Goal: Information Seeking & Learning: Learn about a topic

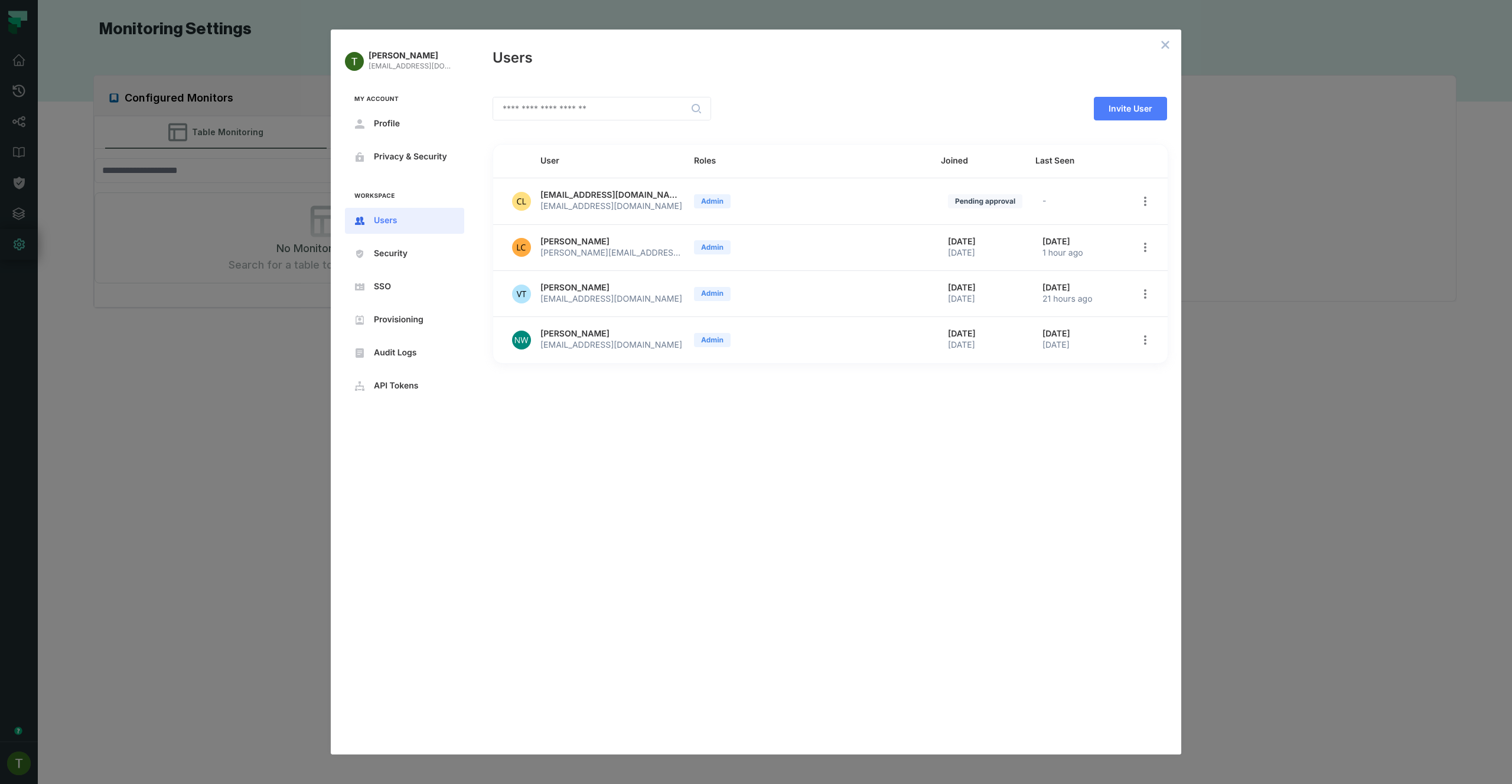
drag, startPoint x: 1172, startPoint y: 412, endPoint x: 1195, endPoint y: 403, distance: 24.7
click at [1172, 412] on div "​ Invite User User Roles Joined Last Seen cloudy@mercadolibre.com cloudy@mercad…" at bounding box center [829, 418] width 703 height 672
click at [1203, 401] on div "Tomer Galun tomer@foundational.io My Account Profile Privacy & Security Workspa…" at bounding box center [756, 392] width 1512 height 784
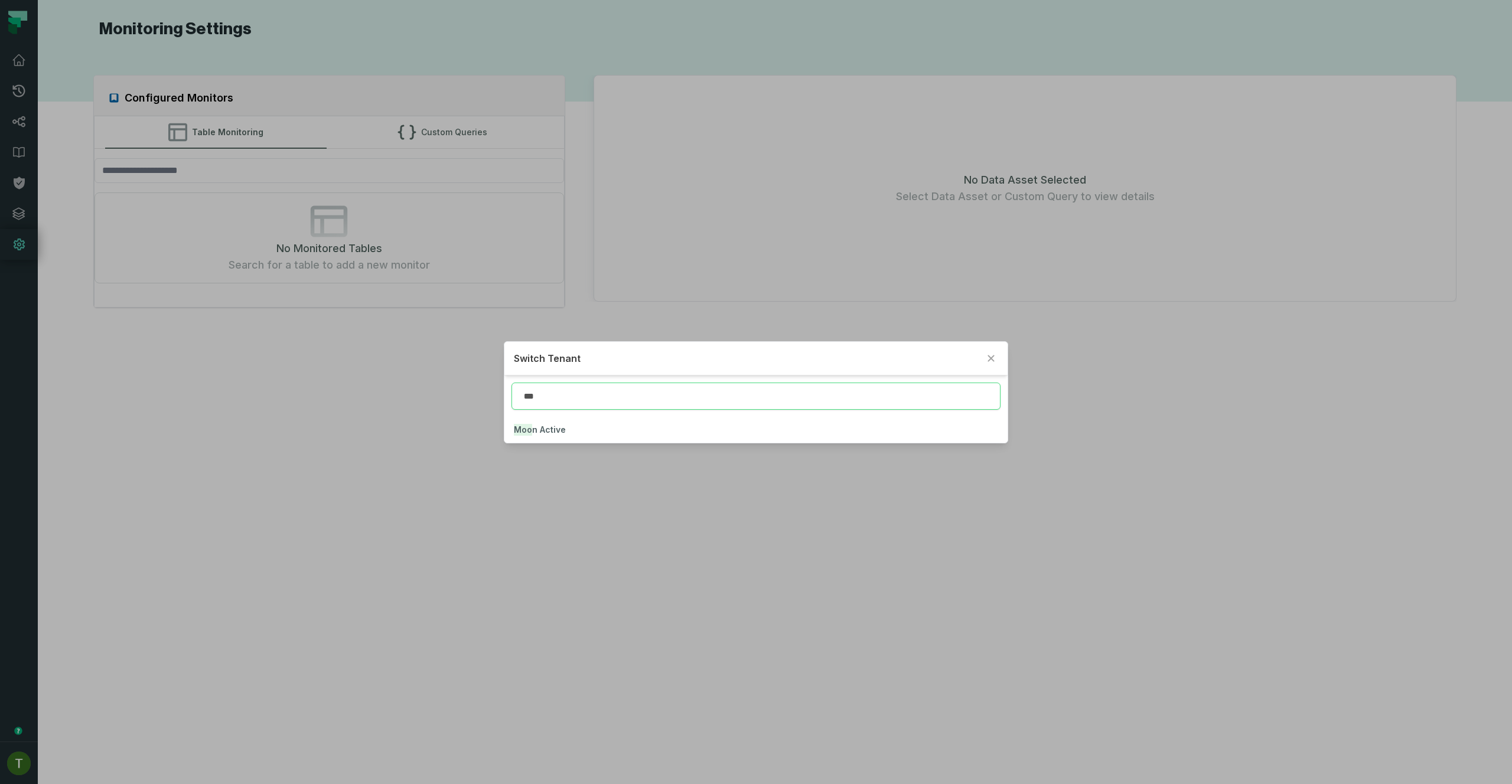
type input "***"
click button "Moo n Active" at bounding box center [756, 430] width 503 height 26
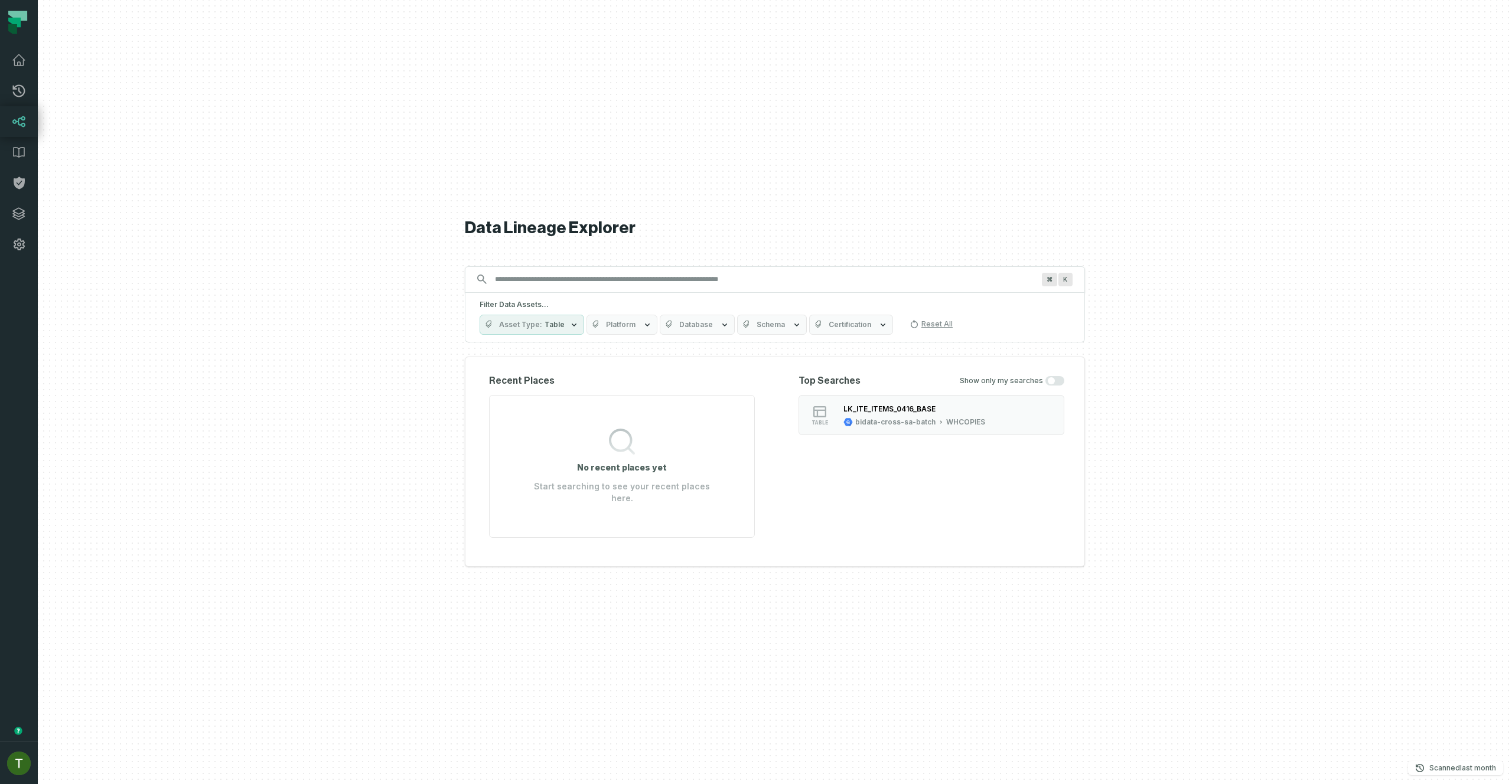
click at [698, 285] on input "Discovery Provider cmdk menu" at bounding box center [764, 280] width 553 height 19
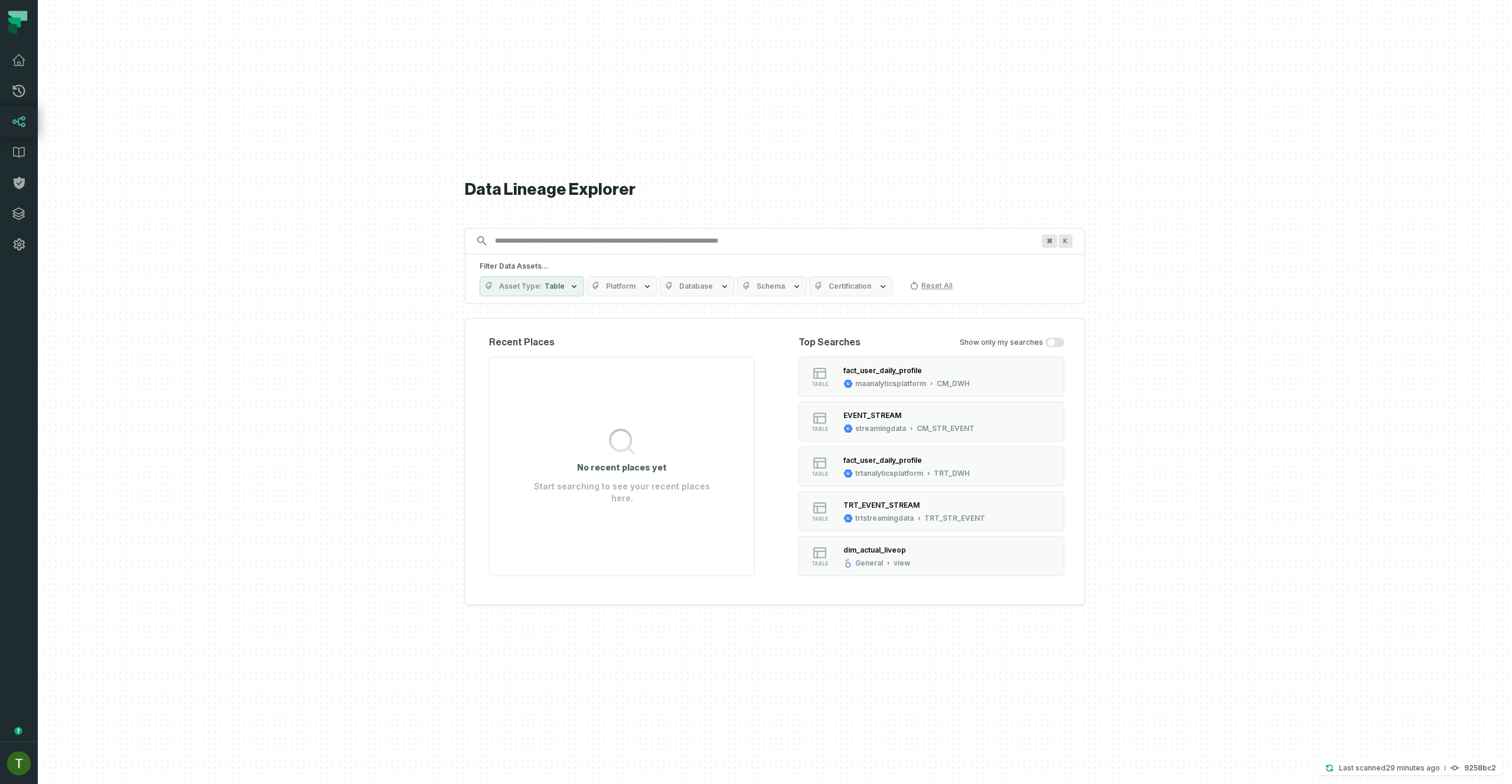
click at [888, 473] on div "trtanalyticsplatform" at bounding box center [889, 473] width 68 height 10
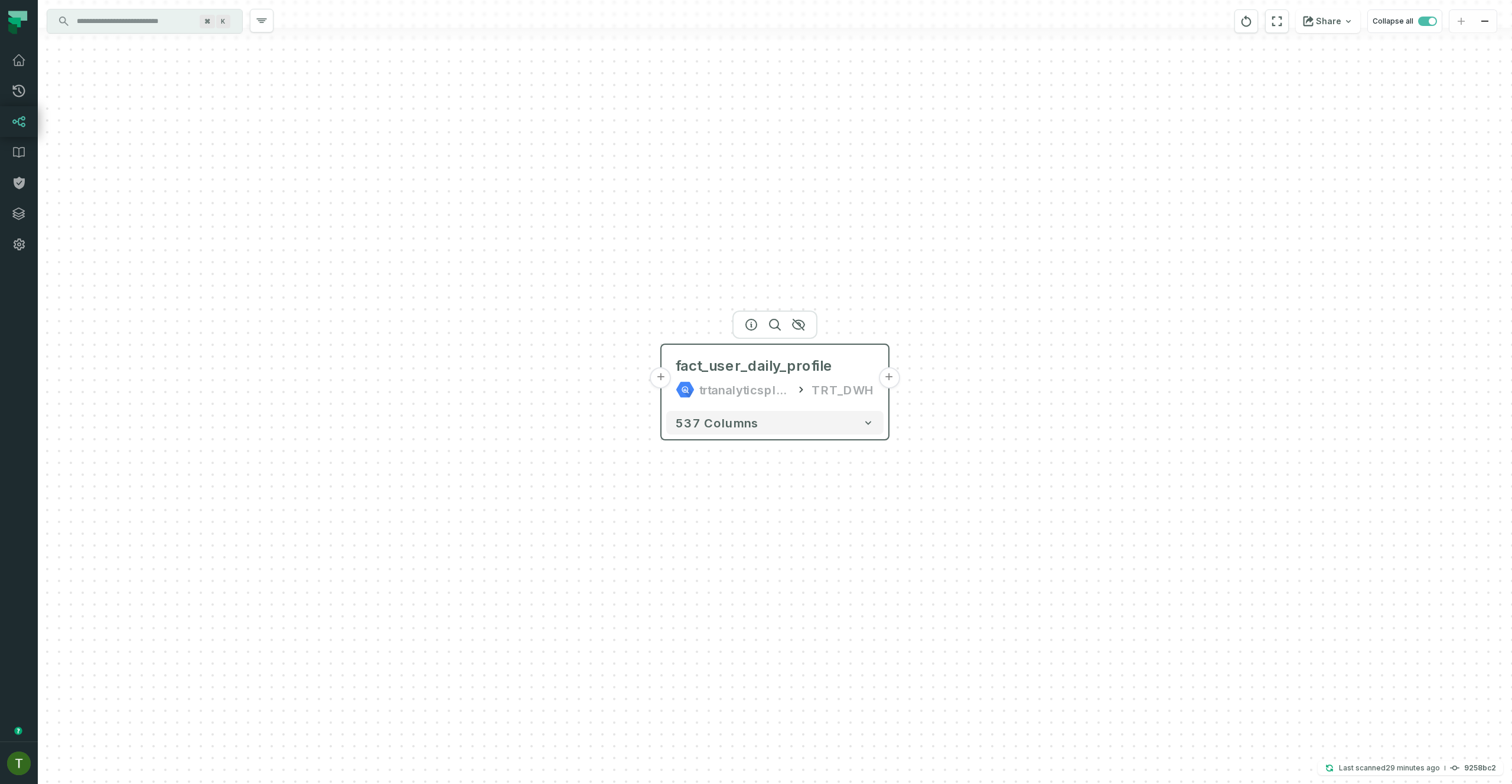
click at [669, 377] on button "+" at bounding box center [661, 378] width 21 height 21
click at [669, 378] on button "+" at bounding box center [661, 377] width 21 height 21
click at [669, 378] on button "+" at bounding box center [661, 379] width 21 height 21
click at [661, 377] on button "+" at bounding box center [661, 378] width 21 height 21
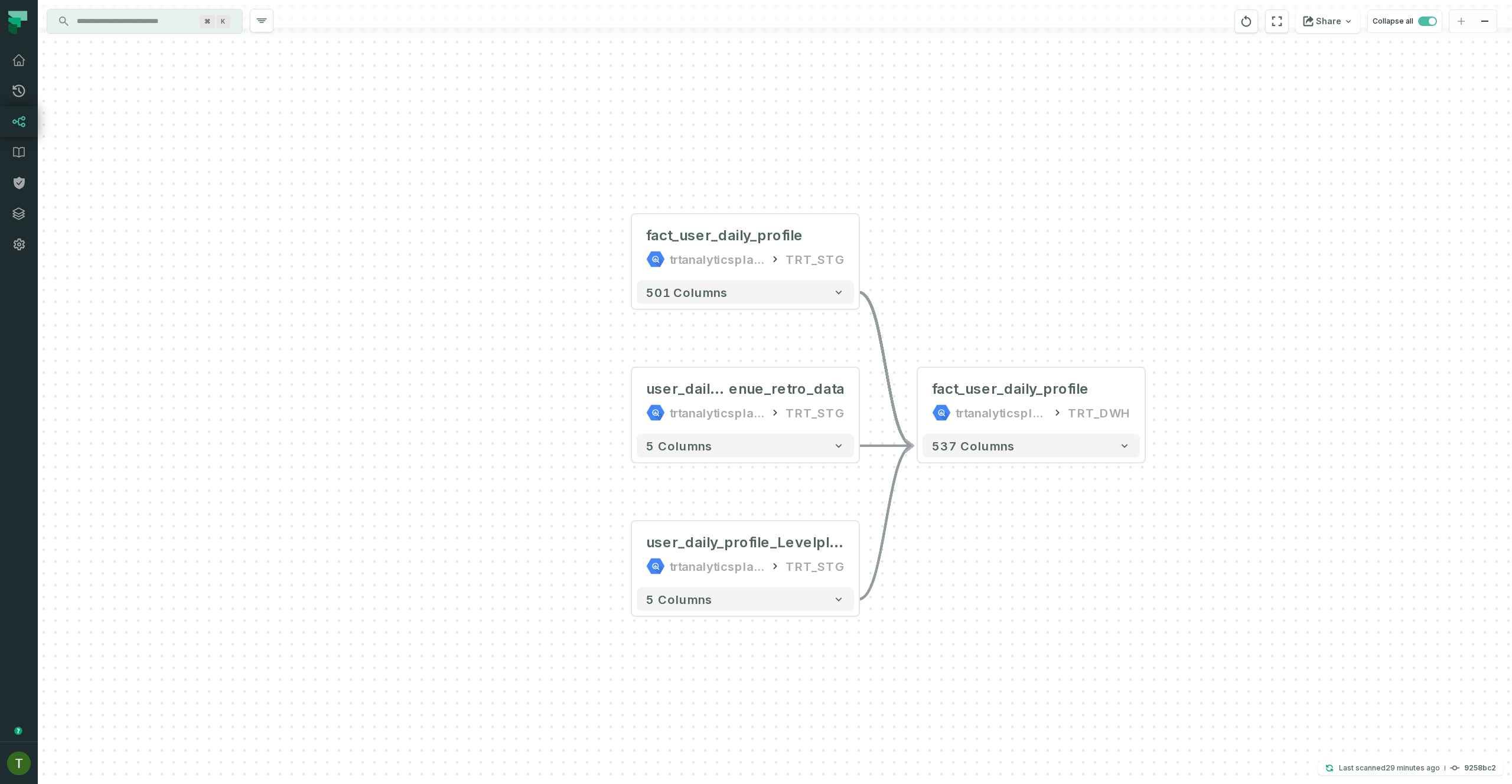
drag, startPoint x: 1063, startPoint y: 600, endPoint x: 980, endPoint y: 550, distance: 96.9
click at [1011, 570] on div "+ fact_user_daily_profile trtanalyticsplatform TRT_STG - 501 columns + user_dai…" at bounding box center [775, 392] width 1474 height 784
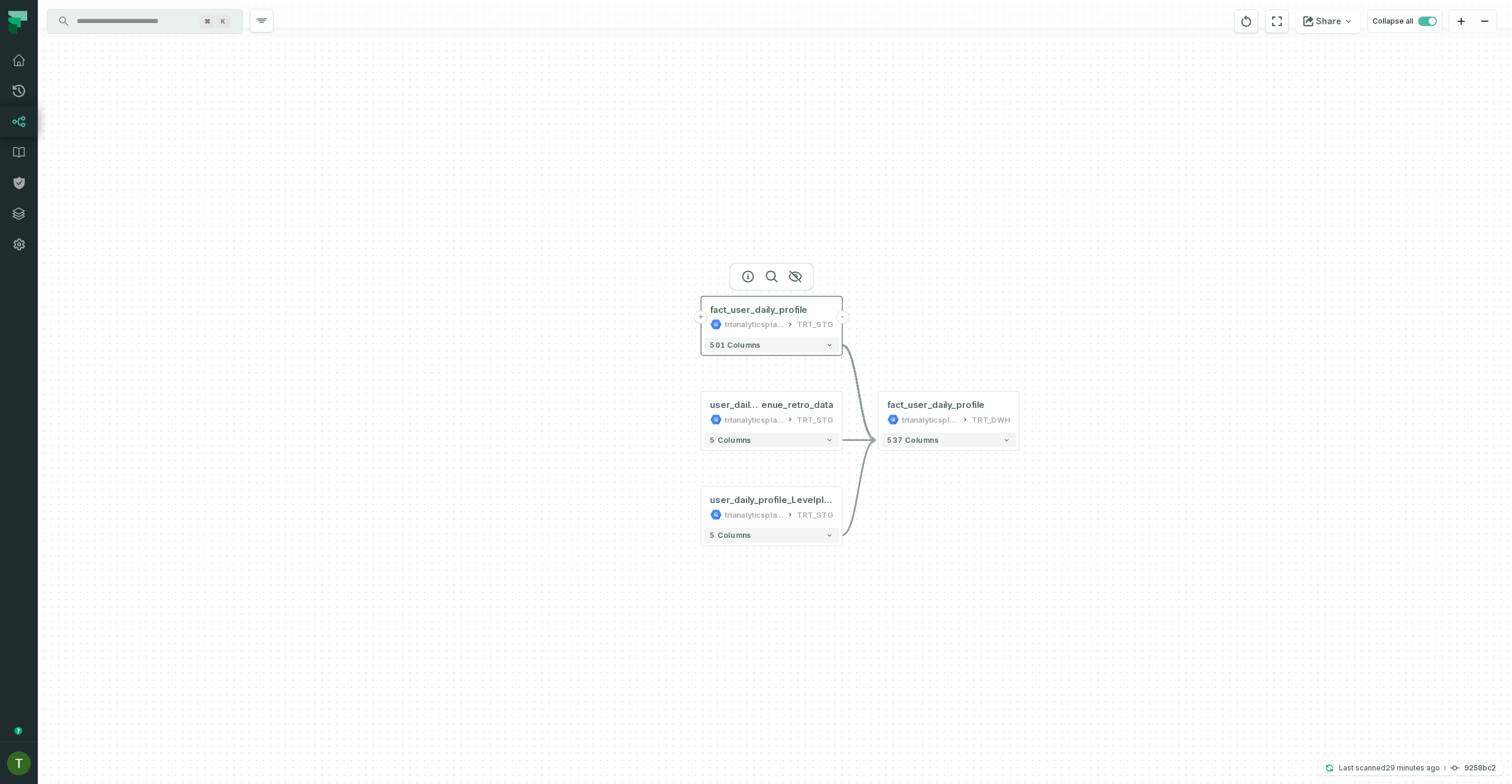
click at [701, 313] on button "+" at bounding box center [701, 317] width 13 height 13
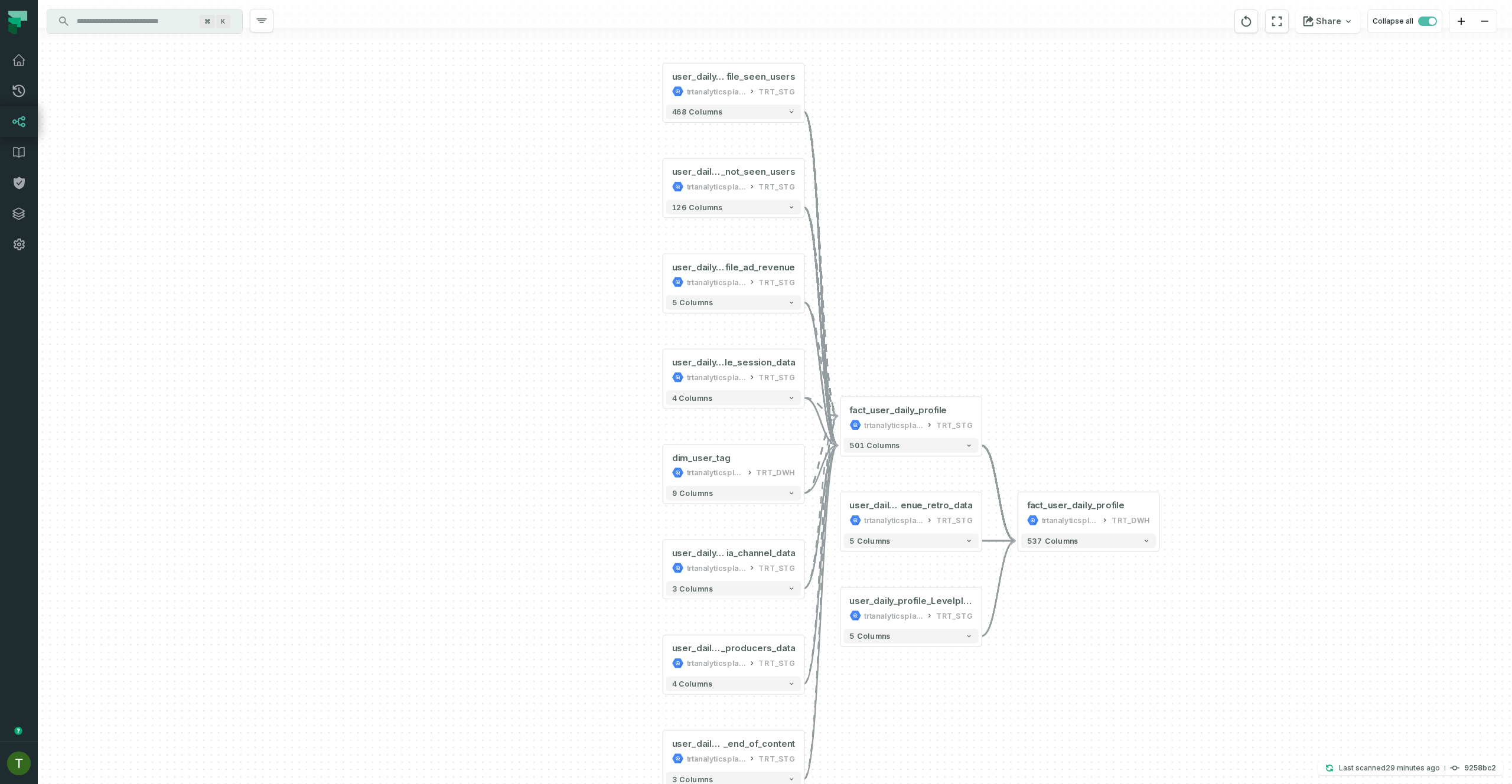
drag, startPoint x: 1134, startPoint y: 704, endPoint x: 1069, endPoint y: 655, distance: 81.4
click at [1088, 664] on div "+ user_daily_pro file_seen_users trtanalyticsplatform TRT_STG + 468 columns + u…" at bounding box center [775, 392] width 1474 height 784
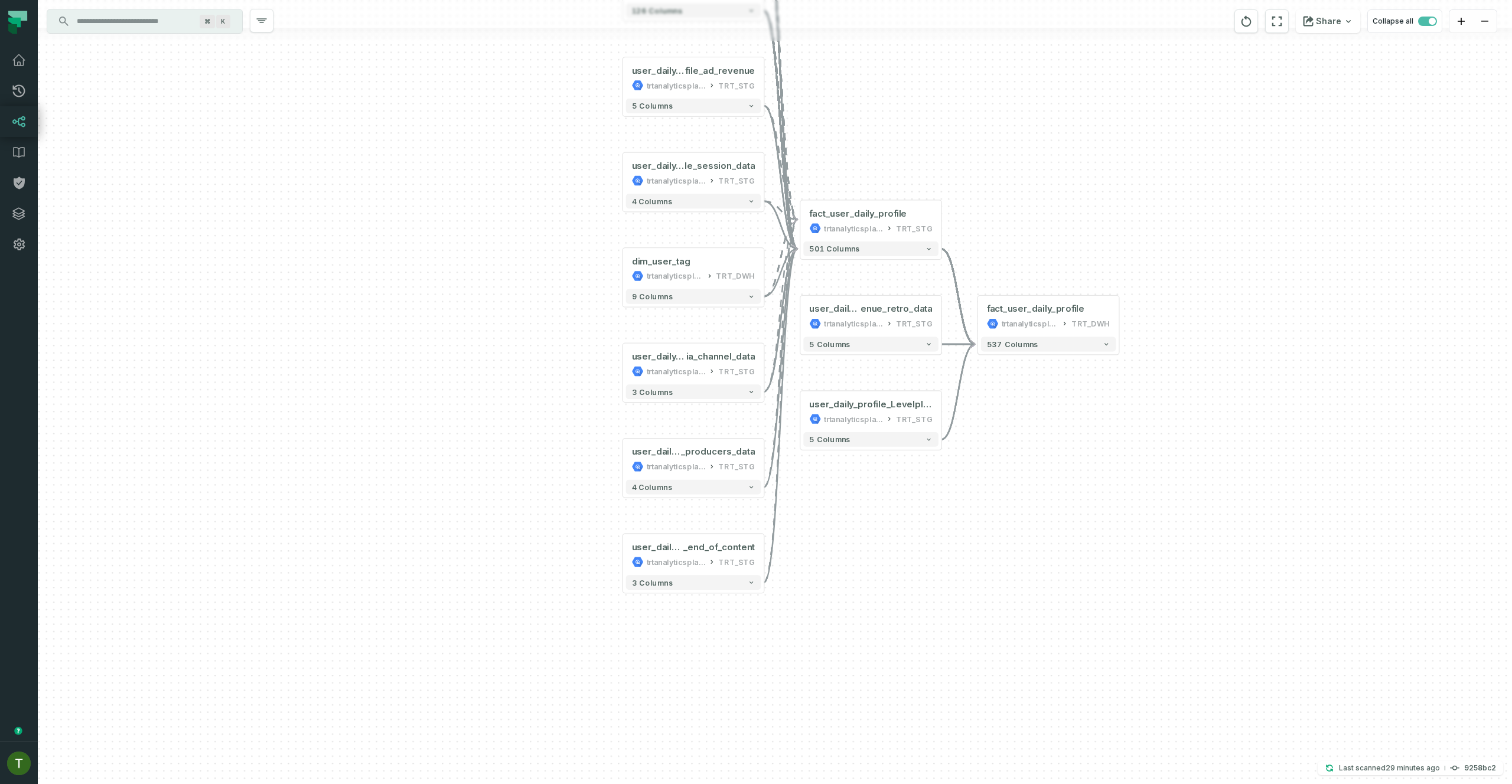
drag, startPoint x: 944, startPoint y: 348, endPoint x: 901, endPoint y: 134, distance: 218.3
click at [901, 133] on div "+ user_daily_pro file_seen_users trtanalyticsplatform TRT_STG + 468 columns + u…" at bounding box center [775, 392] width 1474 height 784
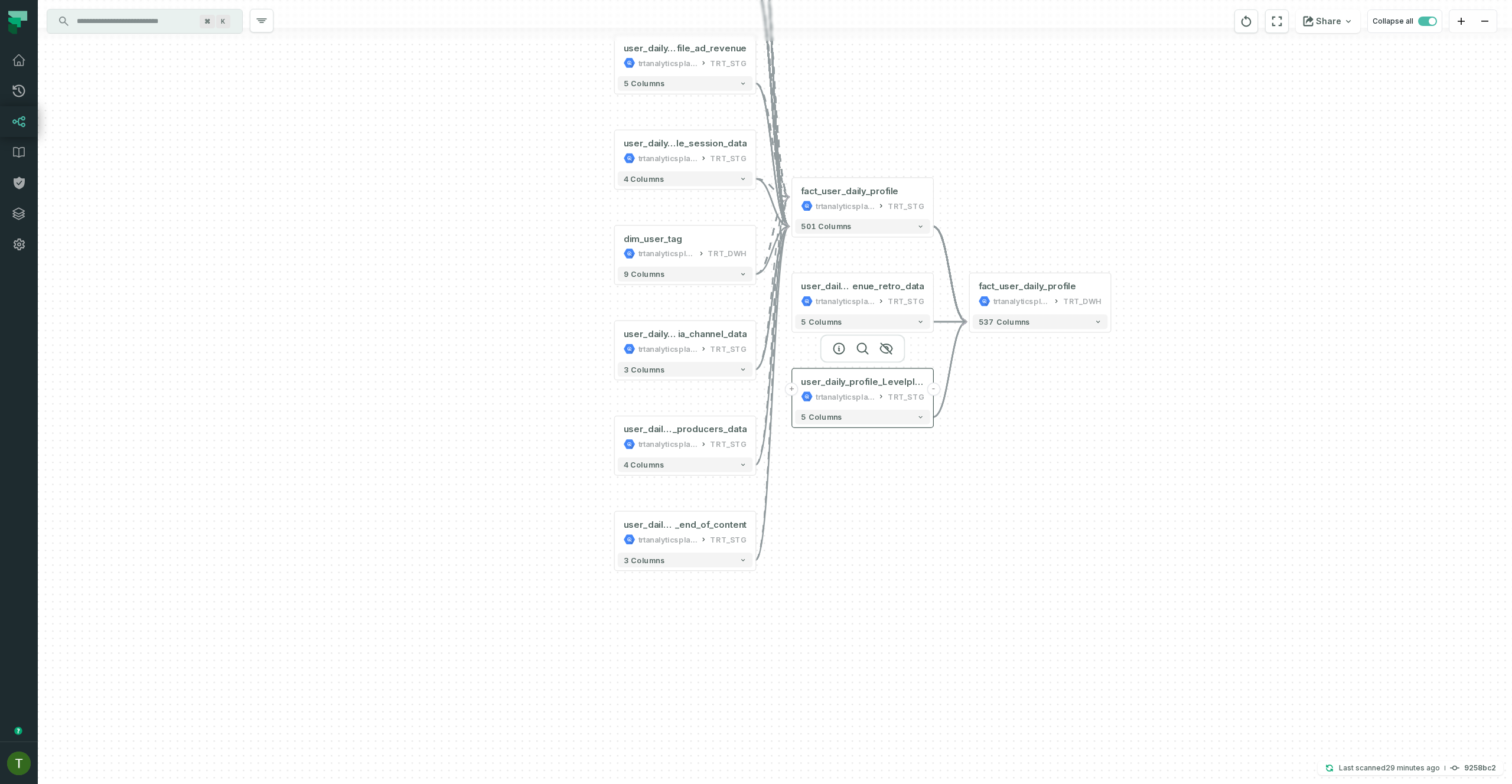
click at [793, 386] on button "+" at bounding box center [791, 389] width 13 height 13
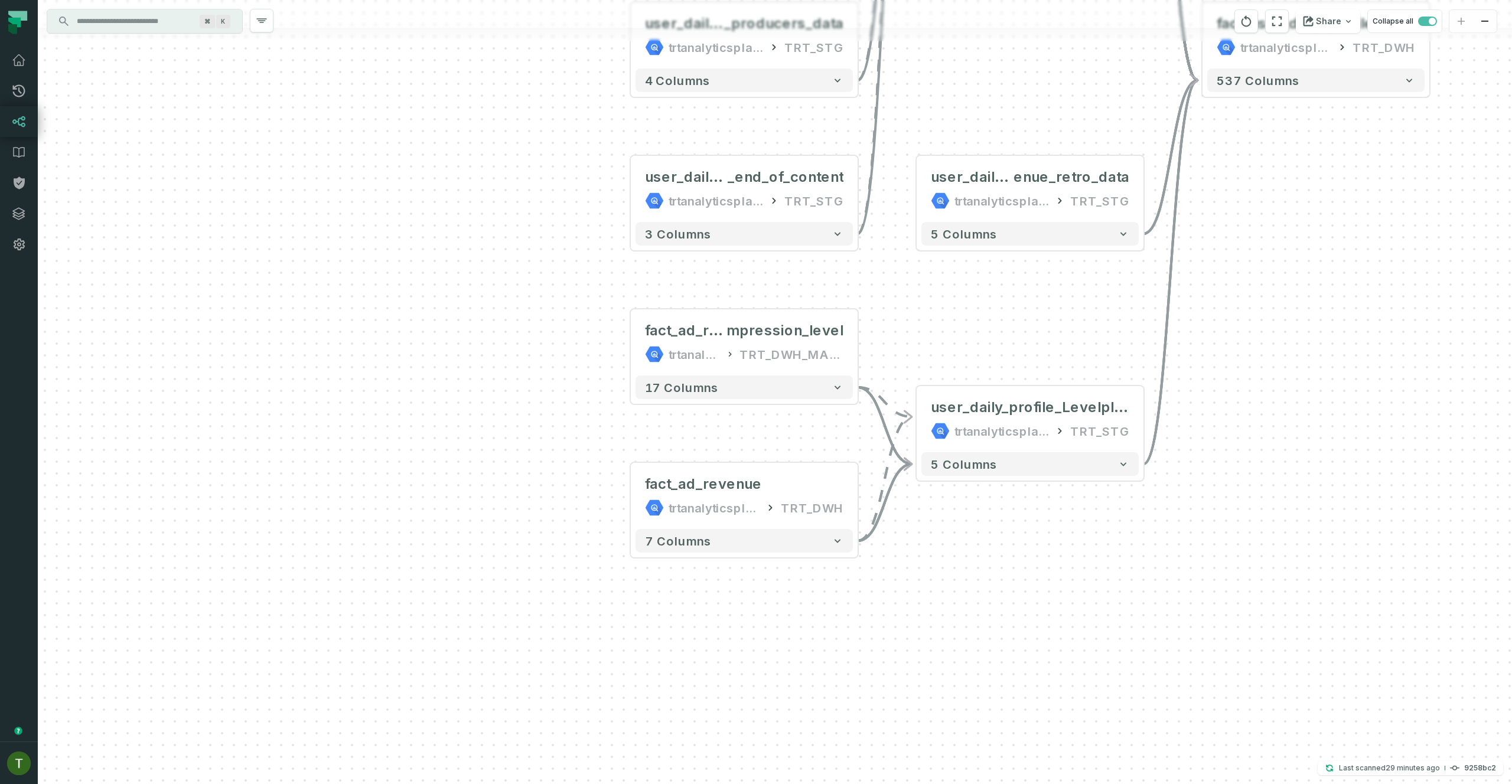
drag, startPoint x: 981, startPoint y: 339, endPoint x: 941, endPoint y: 352, distance: 42.1
click at [942, 352] on div "fact_ad_revenue_i mpression_level trtanalyticsplatform TRT_DWH_MARKETING + 17 c…" at bounding box center [775, 392] width 1474 height 784
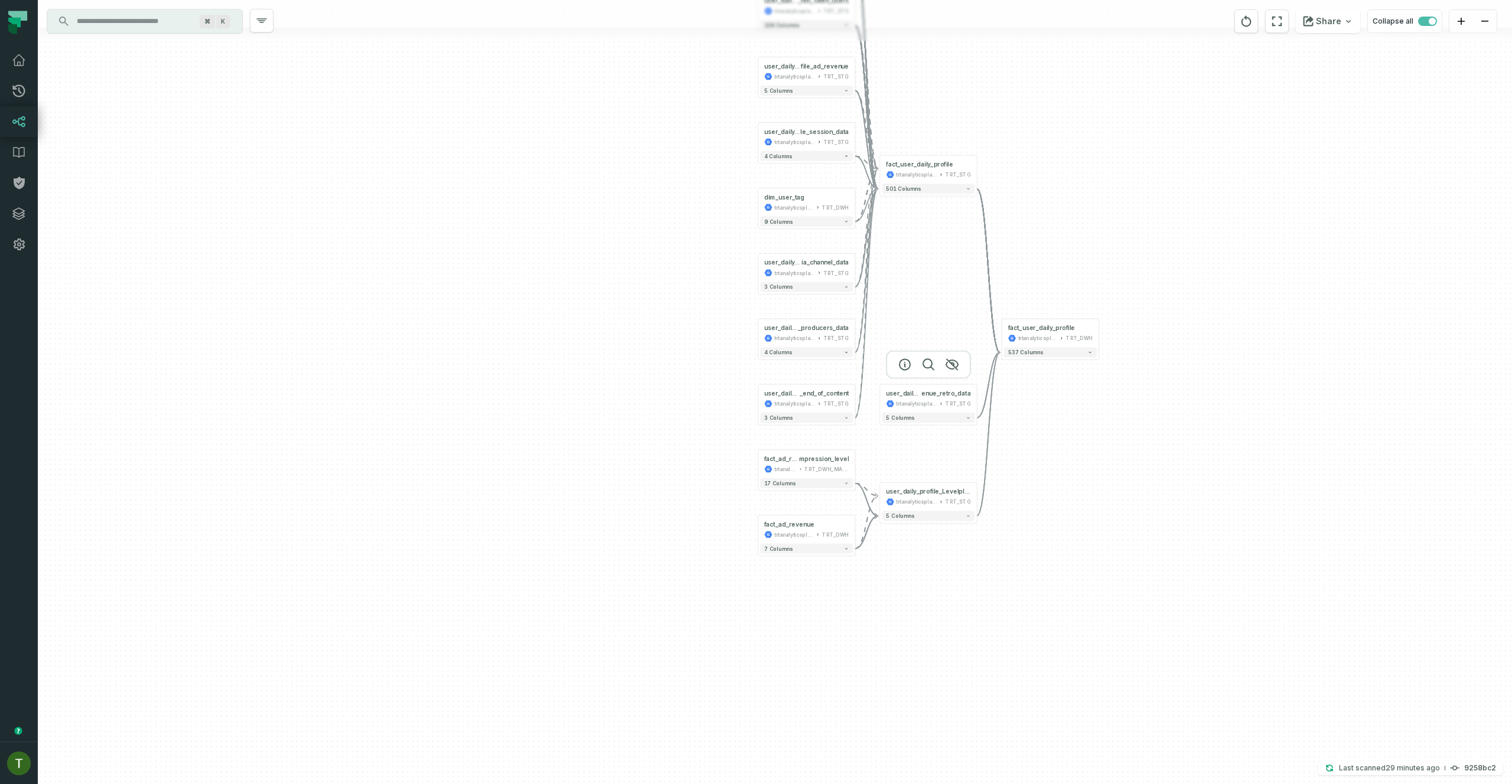
drag, startPoint x: 931, startPoint y: 322, endPoint x: 925, endPoint y: 386, distance: 64.3
click at [926, 379] on div at bounding box center [928, 364] width 85 height 29
click at [881, 399] on button "+" at bounding box center [880, 399] width 9 height 9
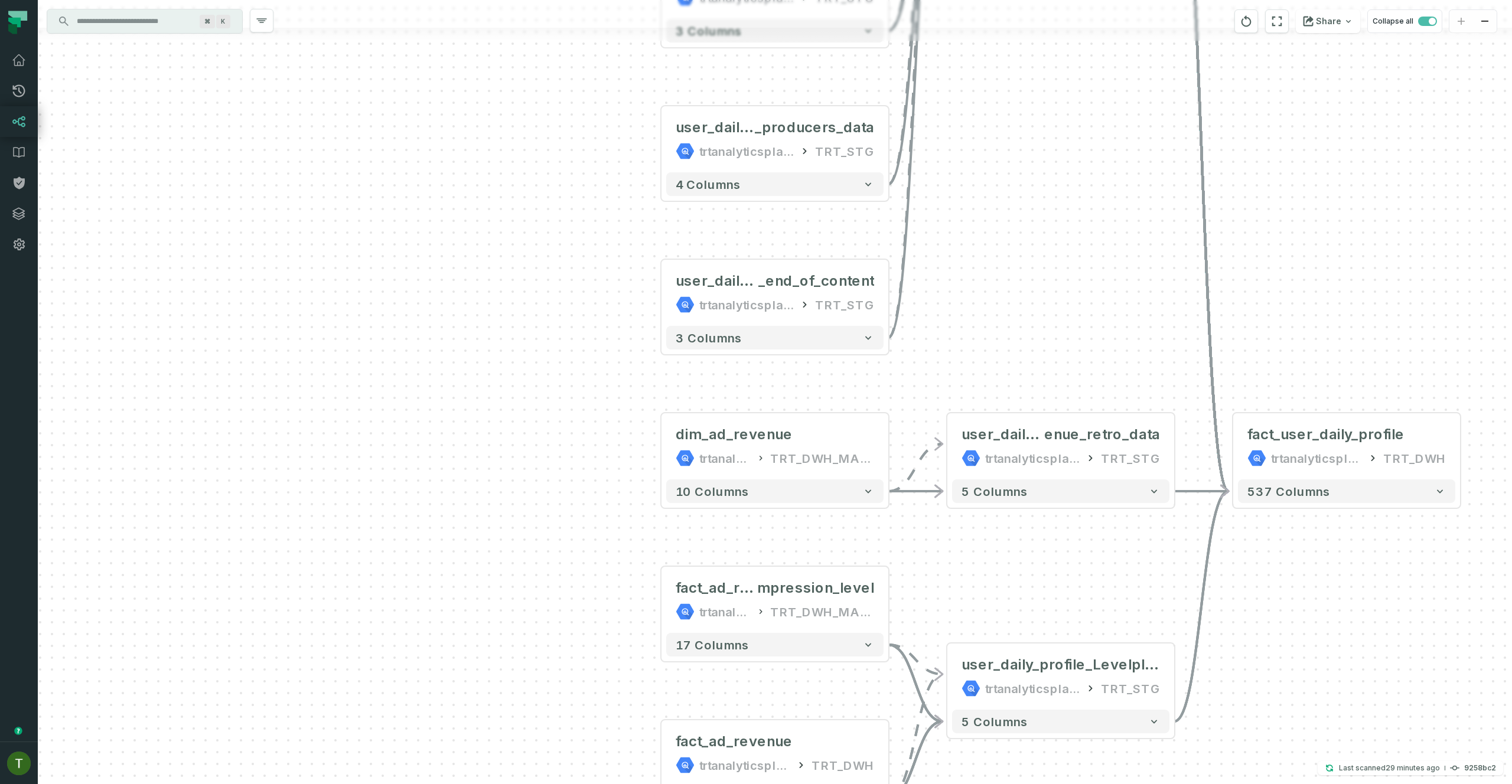
drag, startPoint x: 1060, startPoint y: 307, endPoint x: 1041, endPoint y: 275, distance: 37.2
click at [1059, 312] on div "dim_ad_revenue trtanalyticsplatform TRT_DWH_MARKETING + 10 columns fact_ad_reve…" at bounding box center [775, 392] width 1474 height 784
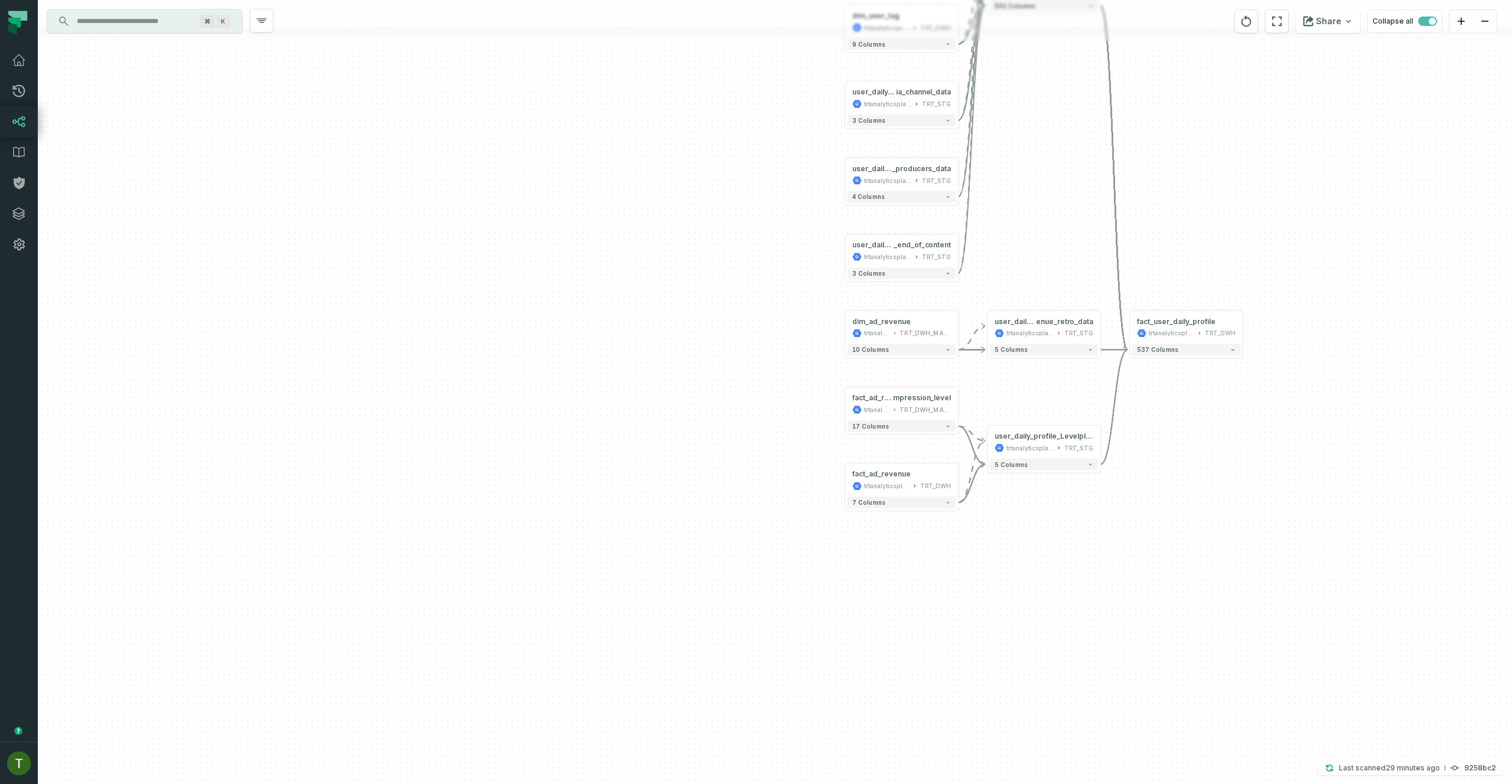
drag, startPoint x: 1038, startPoint y: 208, endPoint x: 1026, endPoint y: 453, distance: 245.3
click at [1029, 240] on div "dim_ad_revenue trtanalyticsplatform TRT_DWH_MARKETING + 10 columns fact_ad_reve…" at bounding box center [775, 392] width 1474 height 784
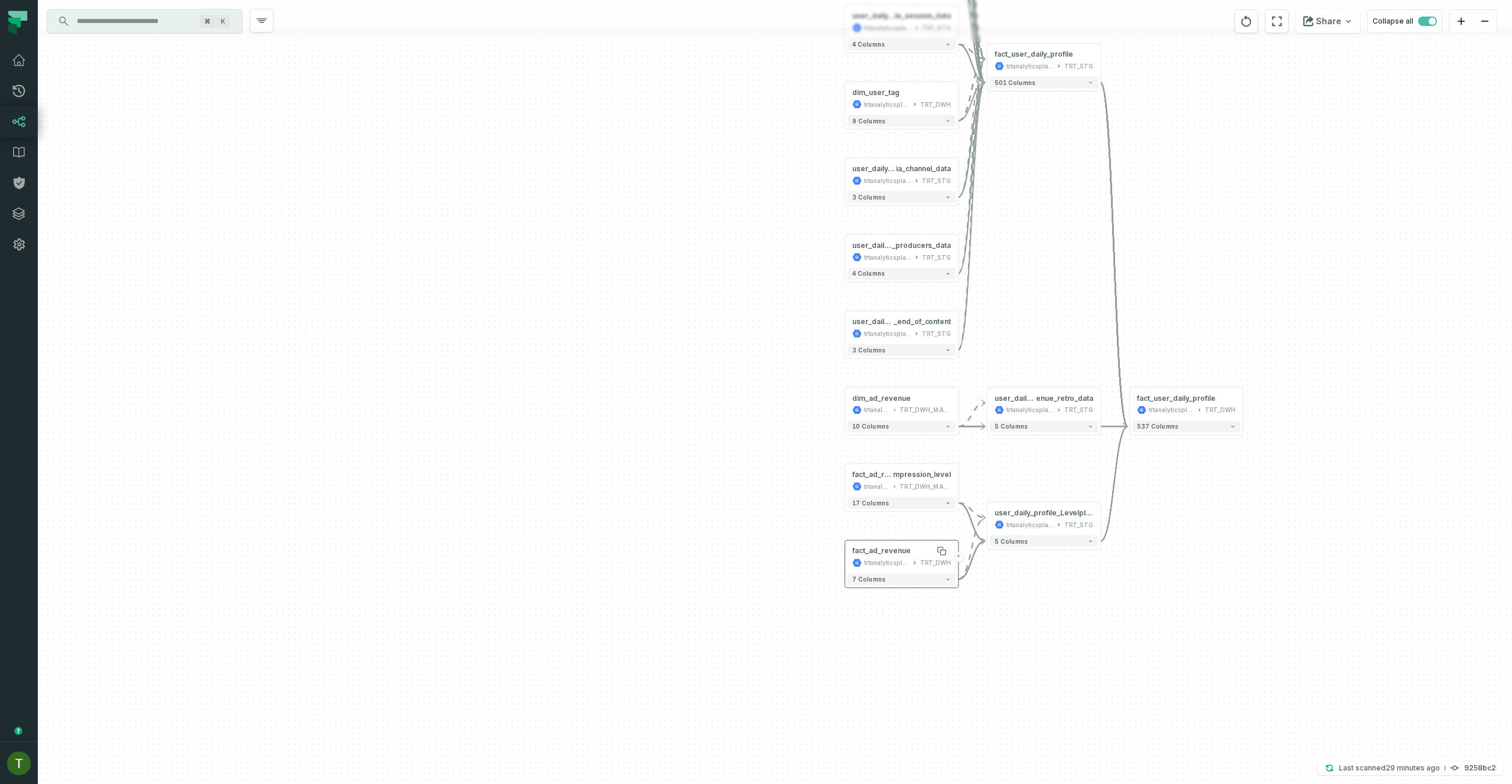
drag, startPoint x: 872, startPoint y: 524, endPoint x: 891, endPoint y: 553, distance: 34.7
click at [0, 0] on icon "button" at bounding box center [0, 0] width 0 height 0
click at [895, 560] on div "trtanalyticsplatform" at bounding box center [887, 563] width 45 height 10
drag, startPoint x: 893, startPoint y: 558, endPoint x: 896, endPoint y: 546, distance: 12.4
click at [893, 558] on div "trtanalyticsplatform" at bounding box center [887, 563] width 45 height 10
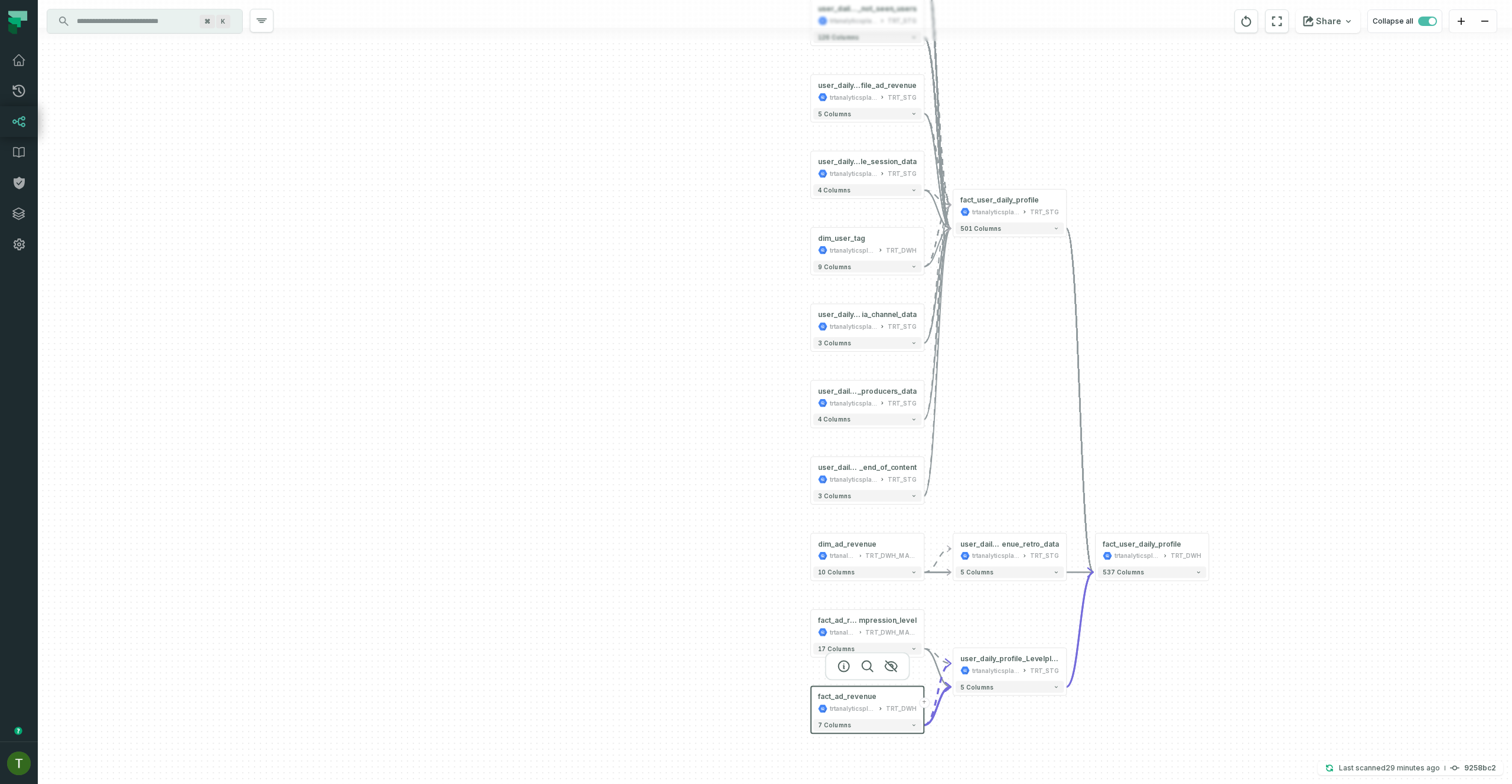
drag, startPoint x: 1053, startPoint y: 413, endPoint x: 1020, endPoint y: 521, distance: 112.9
click at [1027, 533] on div "dim_ad_revenue trtanalyticsplatform TRT_DWH_MARKETING + 10 columns fact_ad_reve…" at bounding box center [775, 392] width 1474 height 784
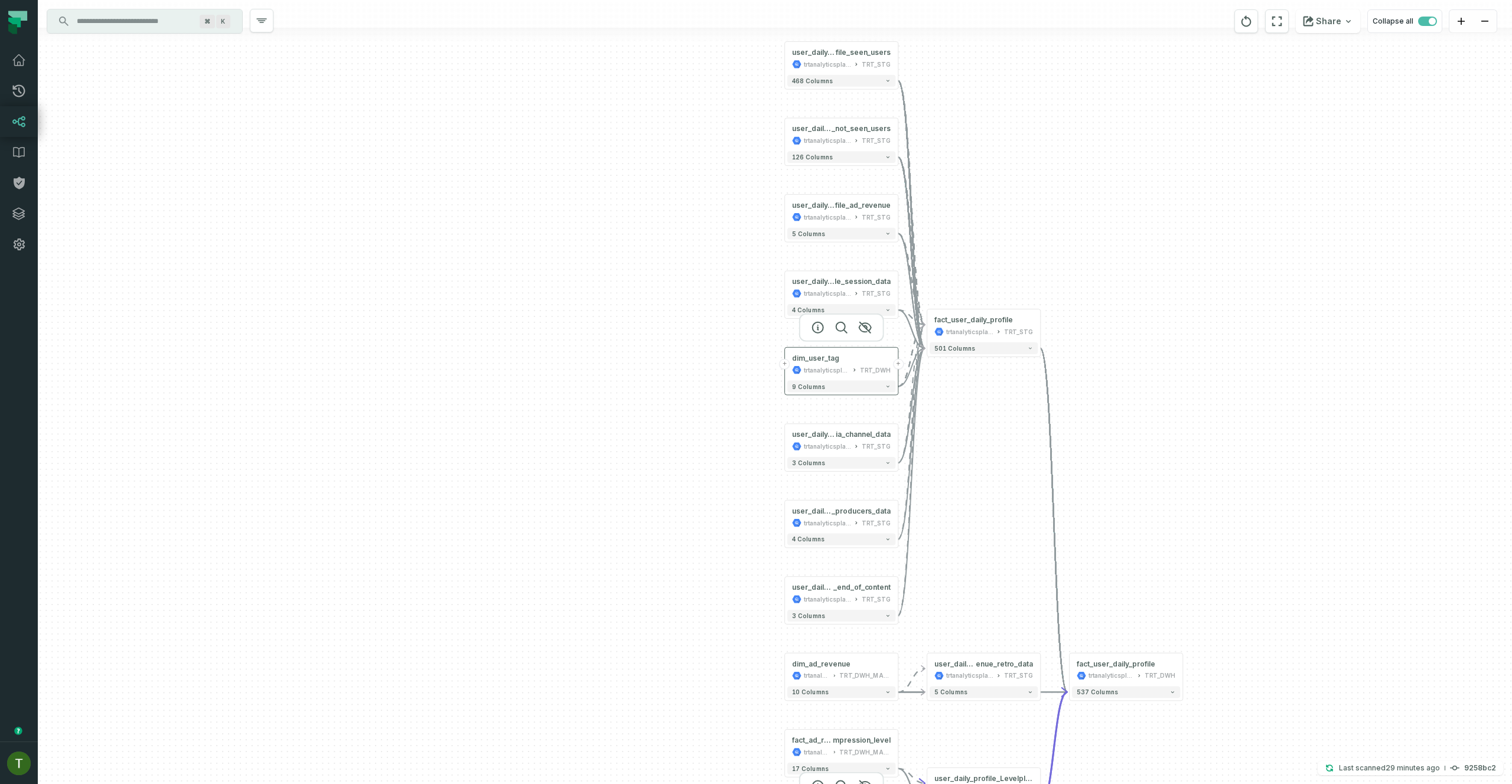
click at [789, 365] on button "+" at bounding box center [785, 364] width 10 height 10
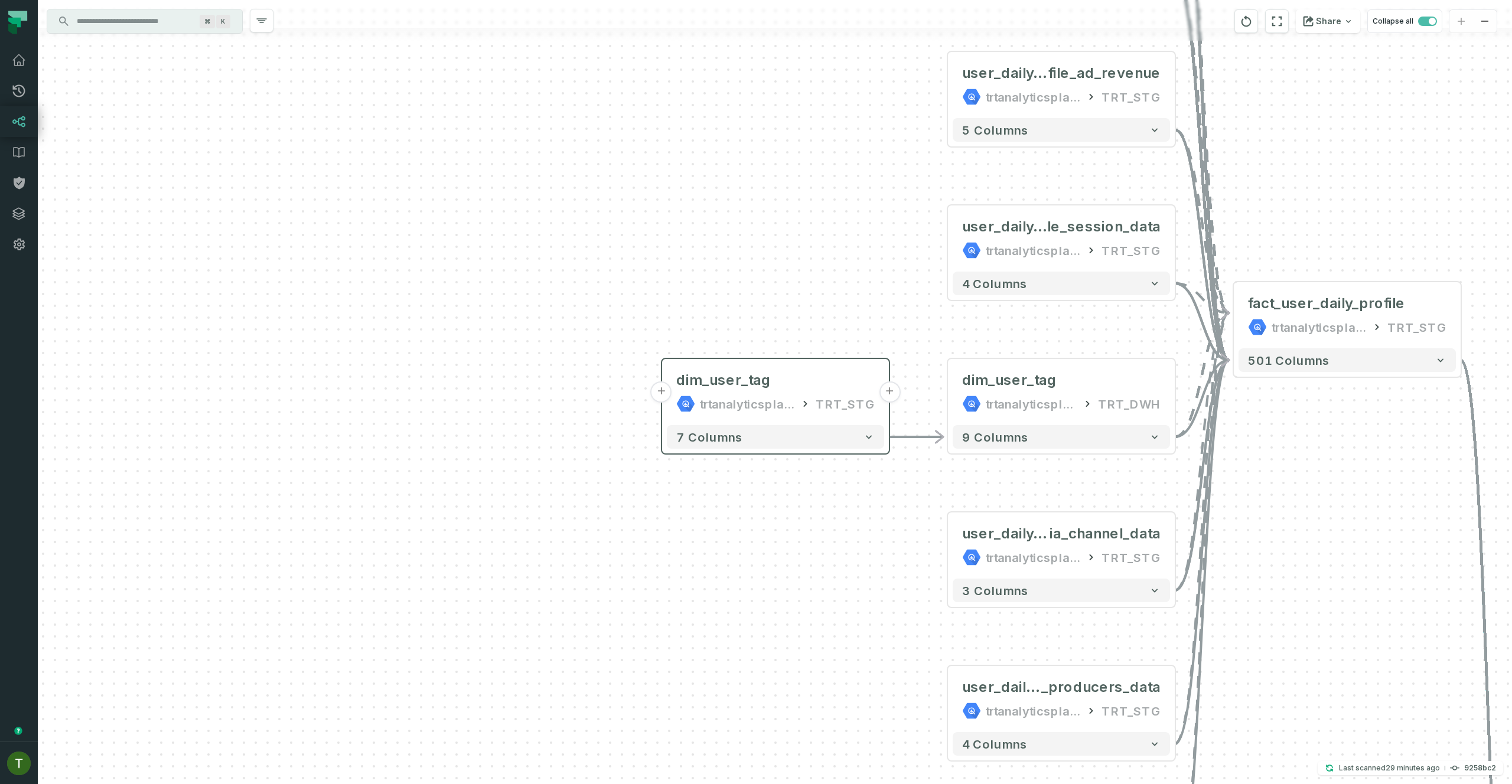
drag, startPoint x: 650, startPoint y: 375, endPoint x: 685, endPoint y: 414, distance: 52.4
click at [651, 376] on div "+ dim_user_tag trtanalyticsplatform TRT_STG + 7 columns dim_ad_revenue trtanaly…" at bounding box center [775, 392] width 1474 height 784
click at [665, 399] on button "+" at bounding box center [663, 392] width 21 height 21
click at [664, 398] on button "+" at bounding box center [663, 392] width 21 height 21
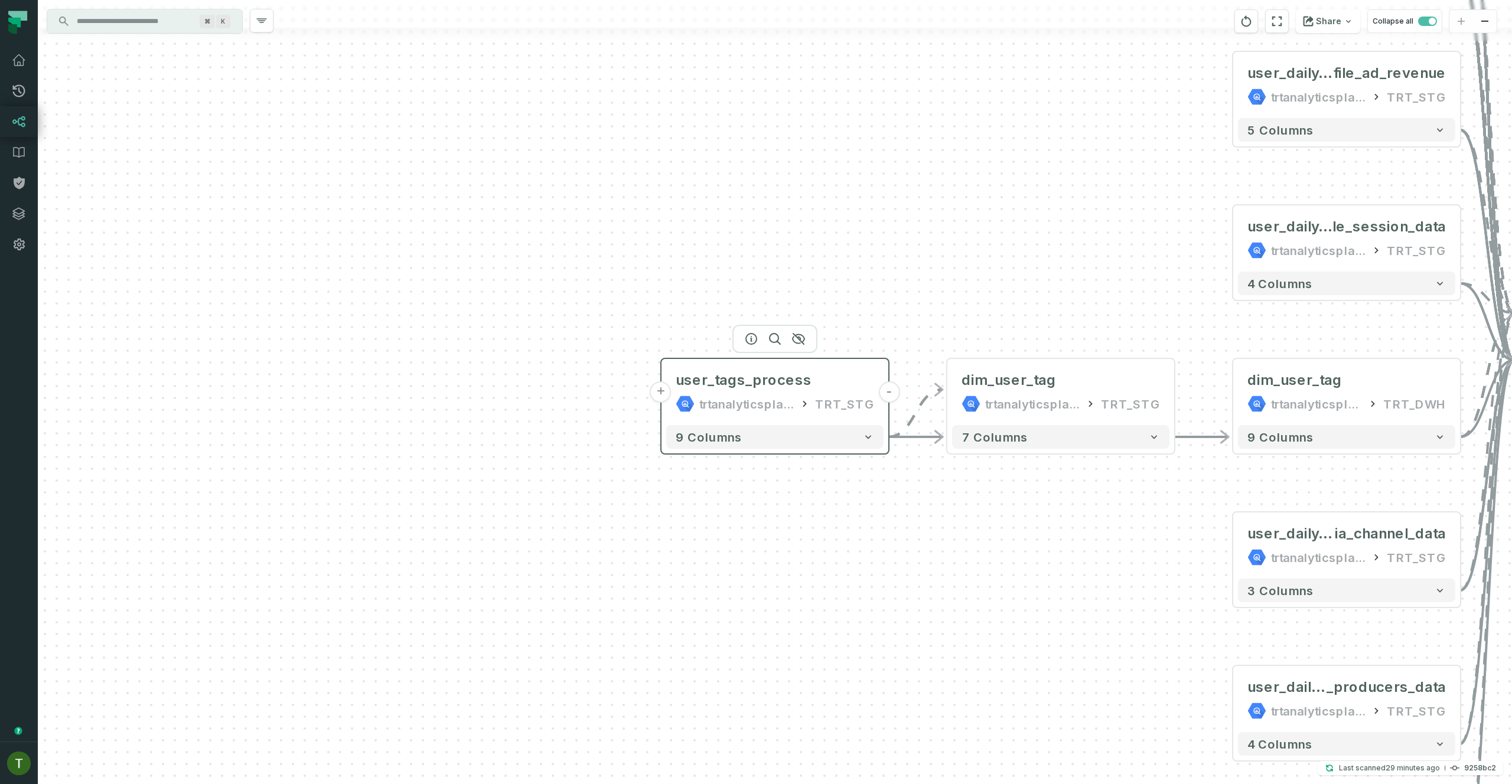
click at [658, 392] on button "+" at bounding box center [661, 392] width 21 height 21
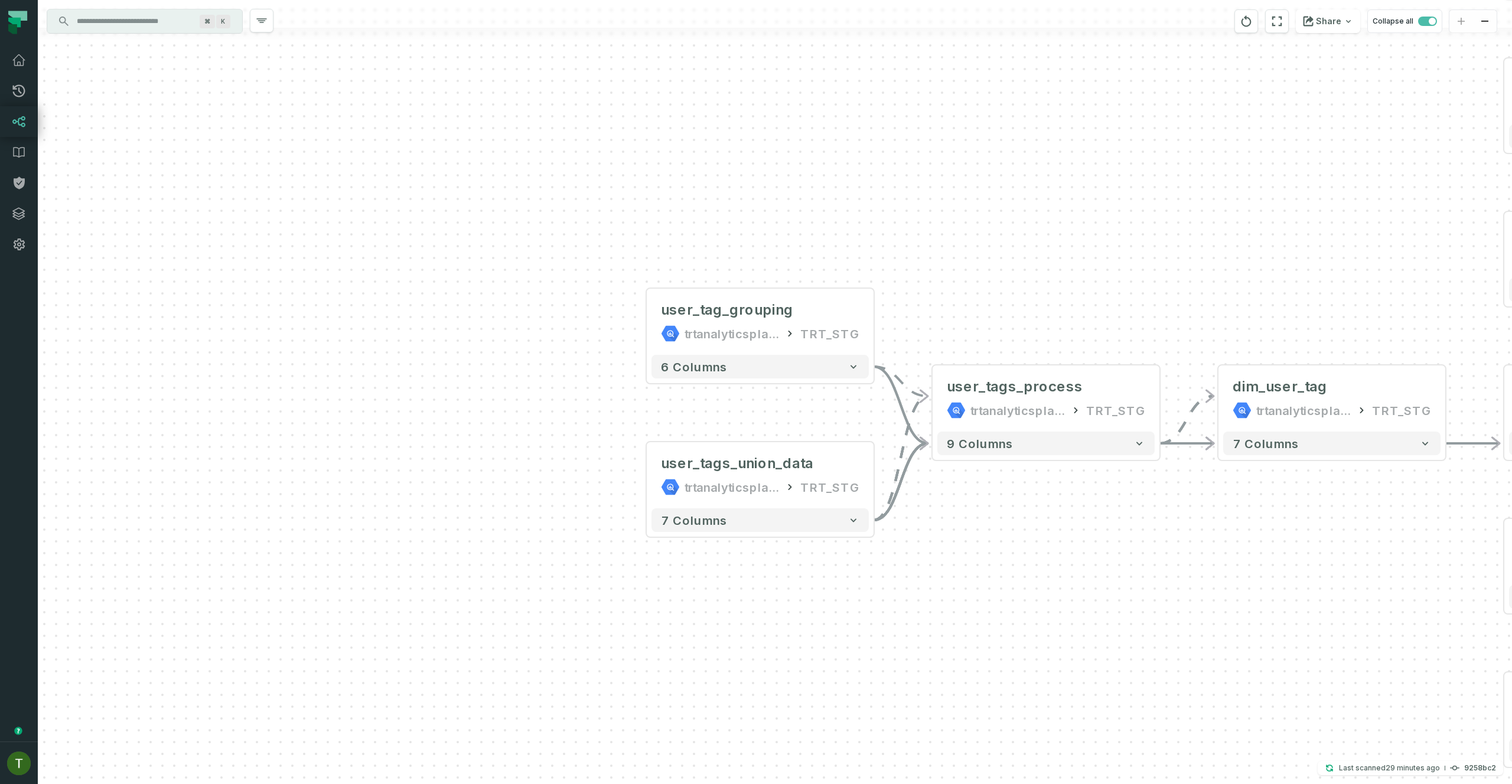
drag, startPoint x: 1032, startPoint y: 592, endPoint x: 692, endPoint y: 458, distance: 365.5
click at [831, 511] on div "+ user_tag_grouping trtanalyticsplatform TRT_STG + 6 columns + user_tags_union_…" at bounding box center [775, 392] width 1474 height 784
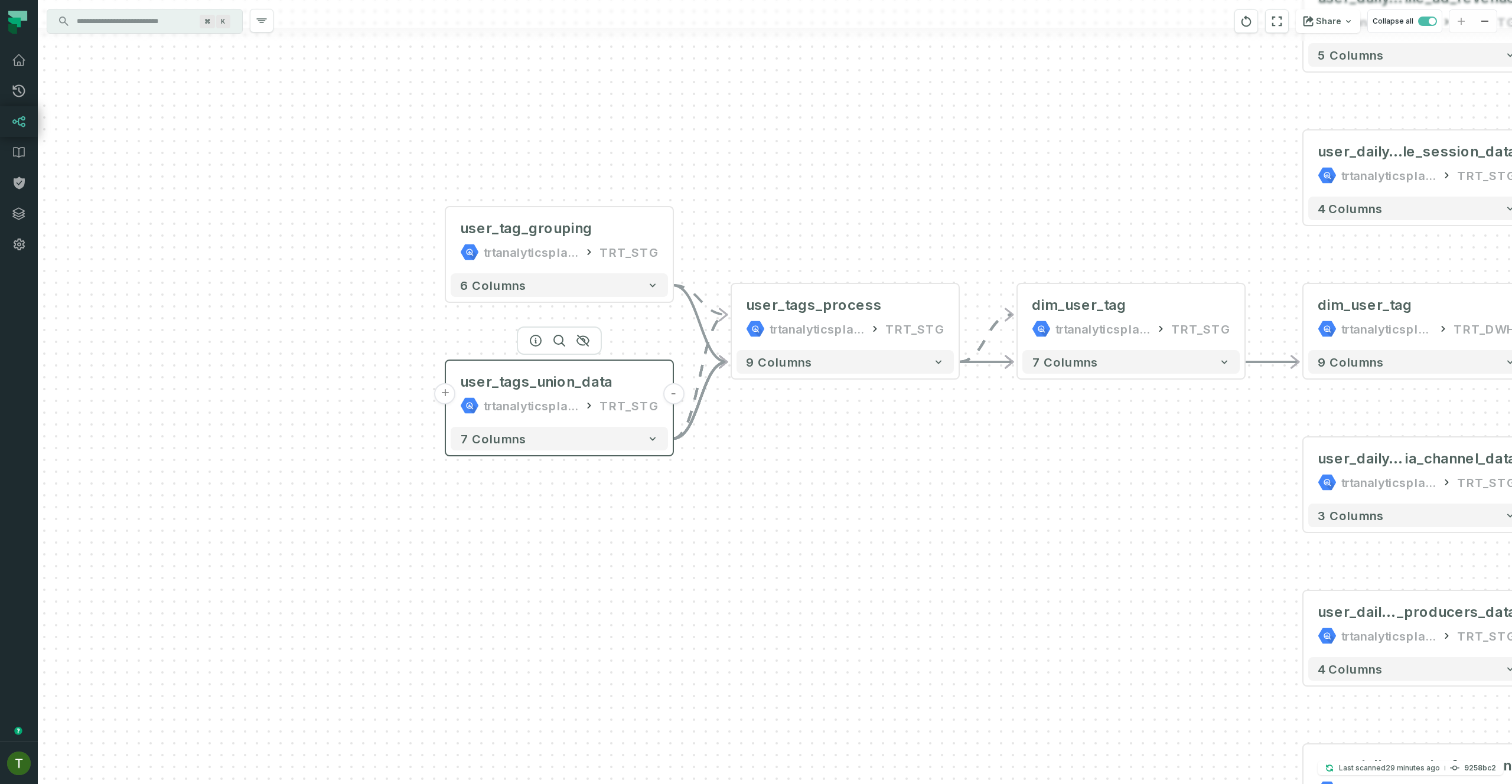
click at [451, 394] on button "+" at bounding box center [446, 393] width 21 height 21
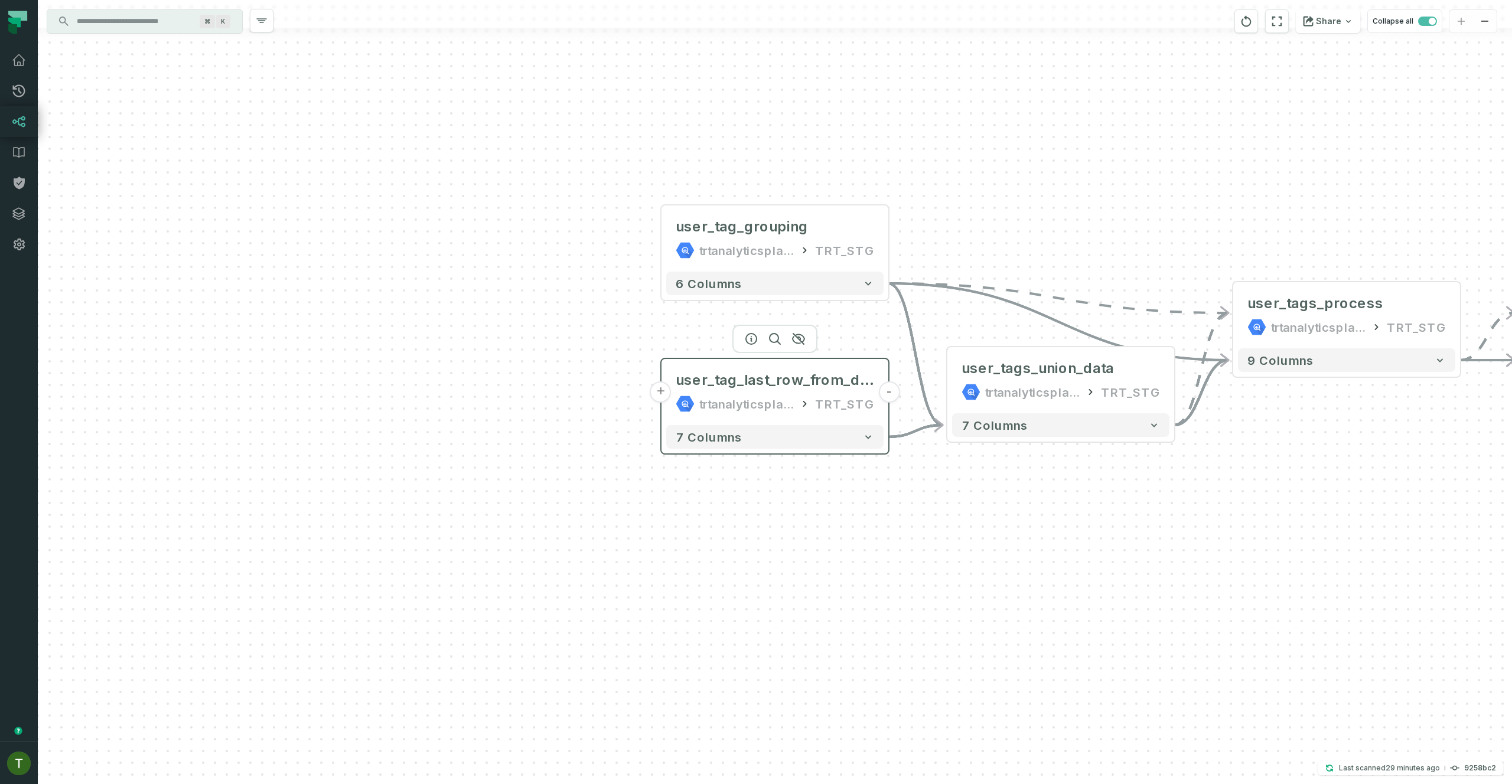
click at [658, 392] on button "+" at bounding box center [661, 392] width 21 height 21
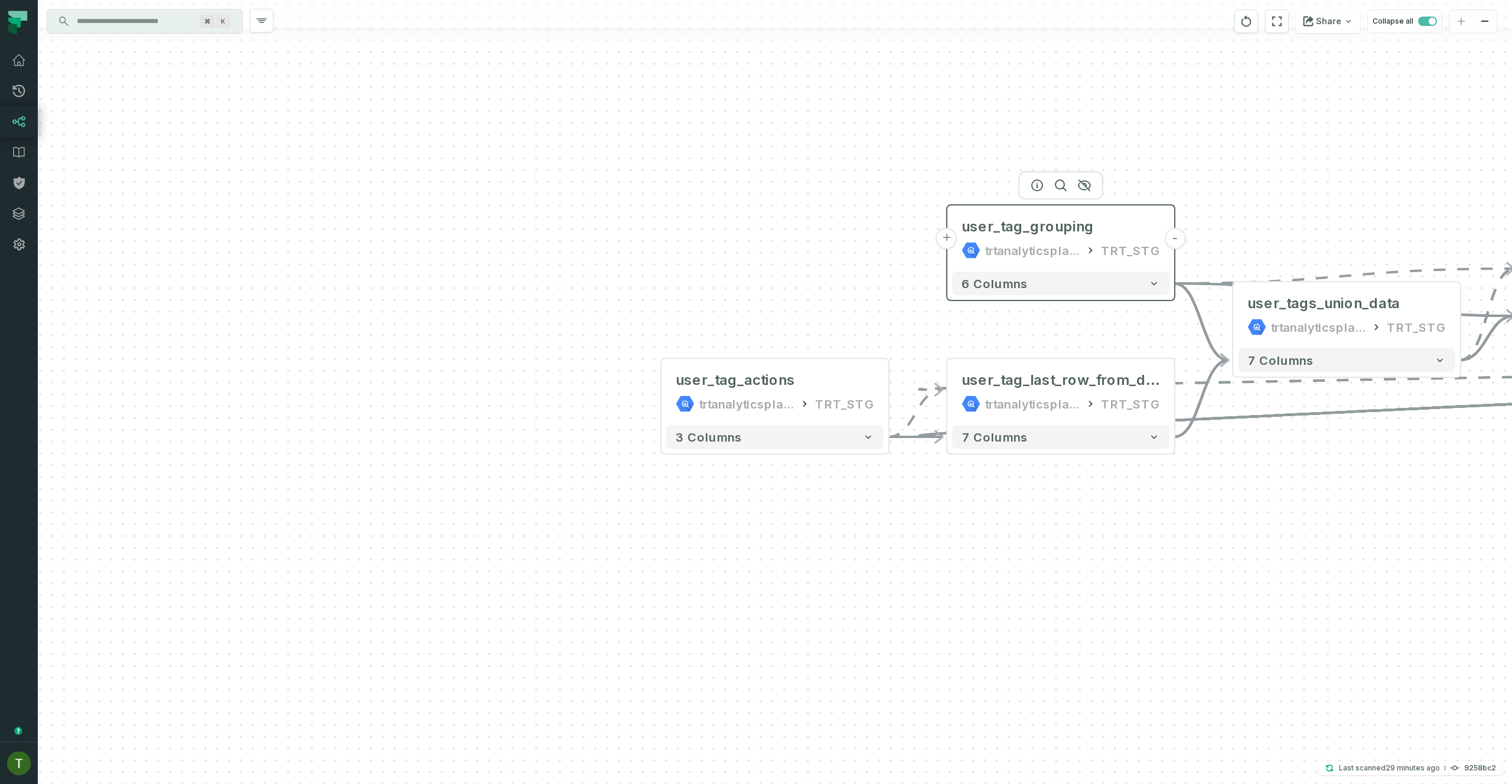
click at [941, 234] on button "+" at bounding box center [947, 238] width 21 height 21
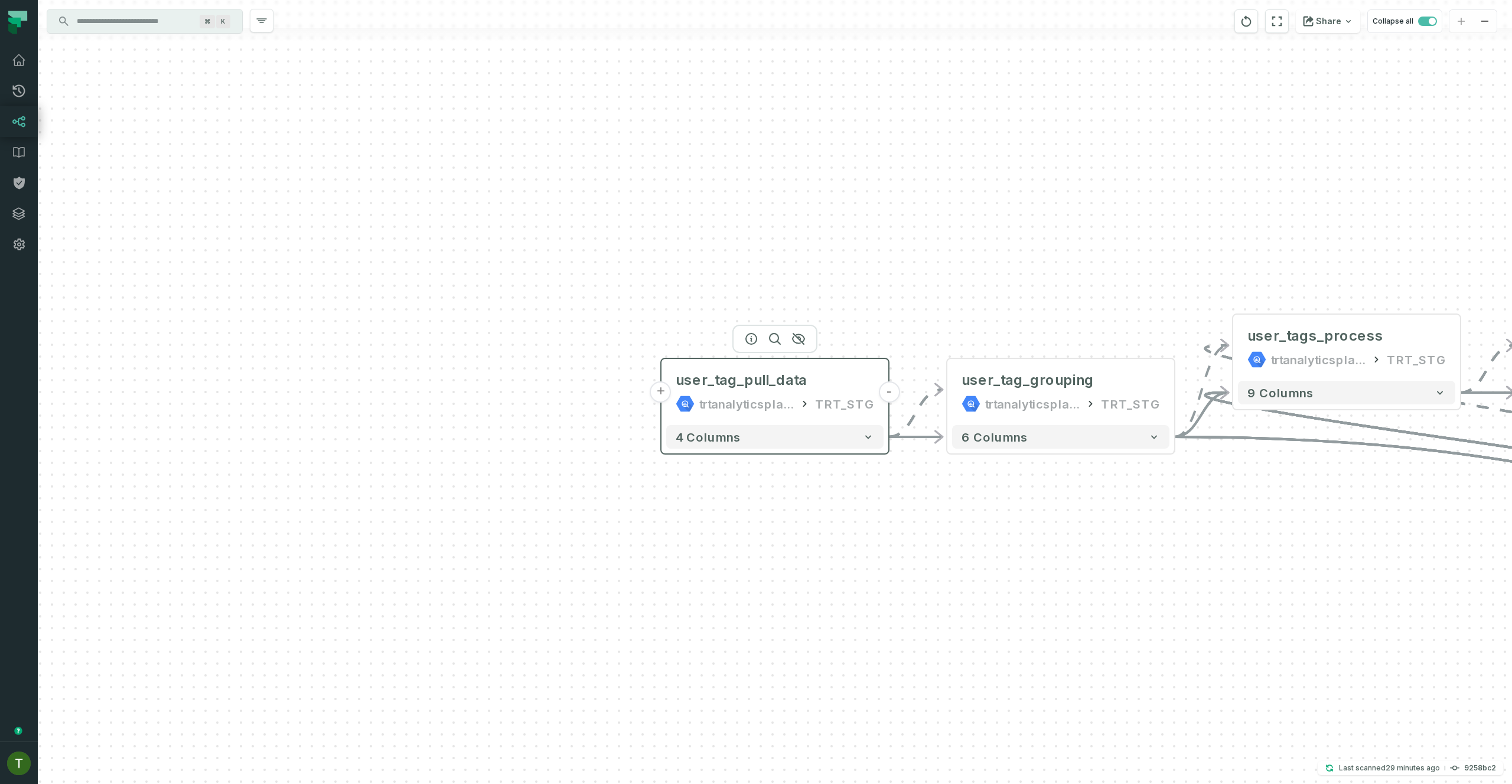
click at [664, 399] on button "+" at bounding box center [661, 392] width 21 height 21
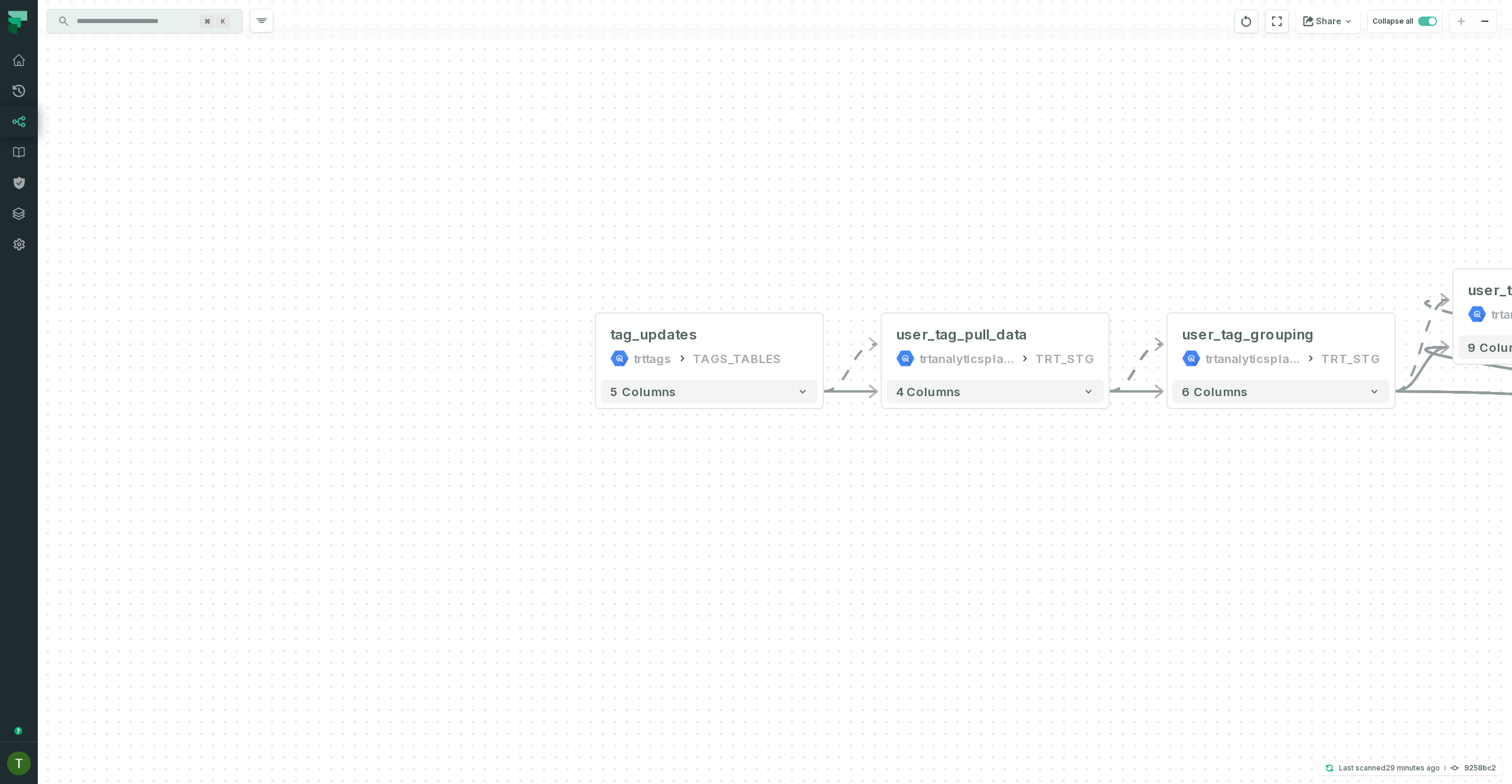
drag, startPoint x: 934, startPoint y: 573, endPoint x: 571, endPoint y: 388, distance: 407.4
click at [531, 368] on div "tag_updates trttags TAGS_TABLES + 5 columns - user_tag_pull_data trtanalyticspl…" at bounding box center [775, 392] width 1474 height 784
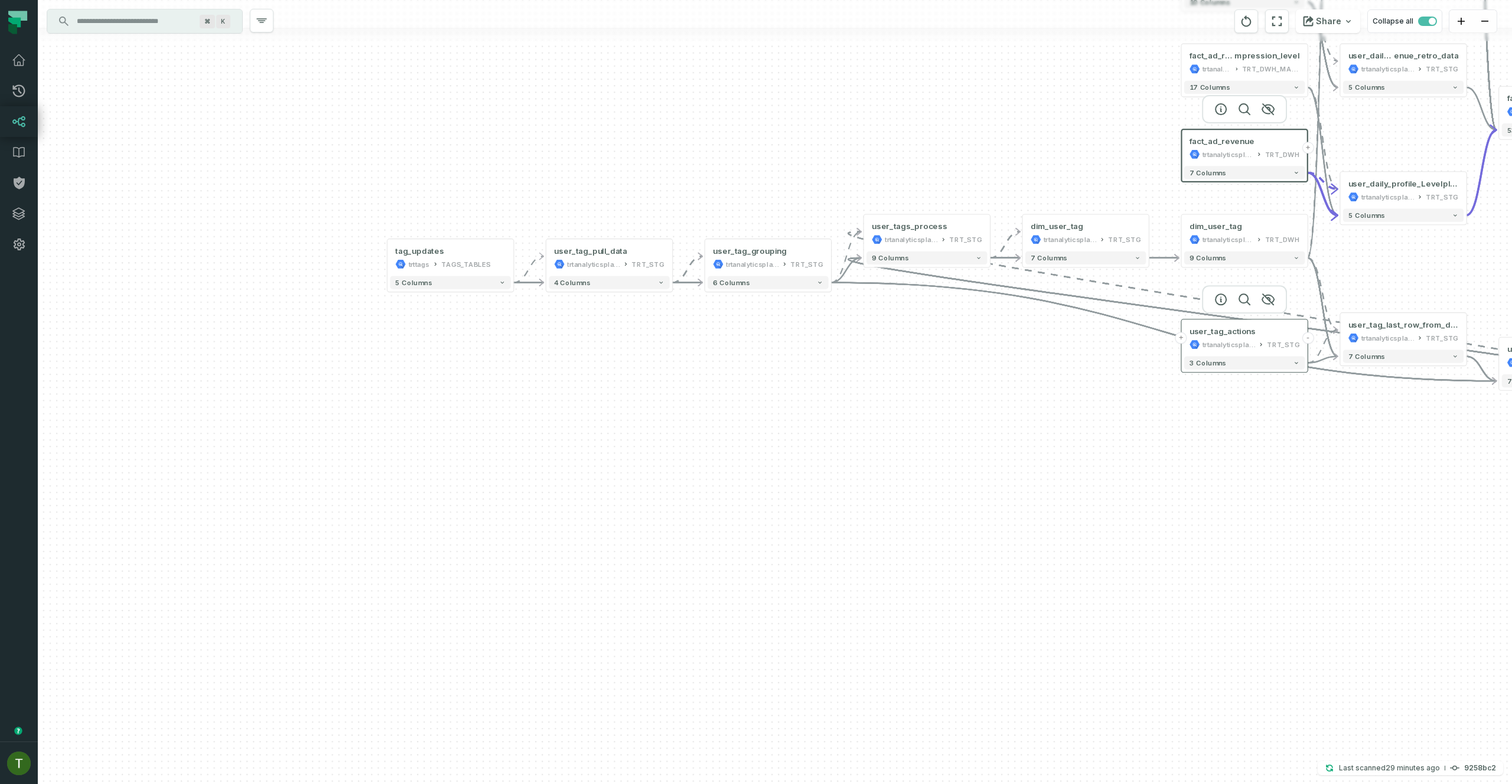
click at [1185, 338] on button "+" at bounding box center [1181, 338] width 12 height 12
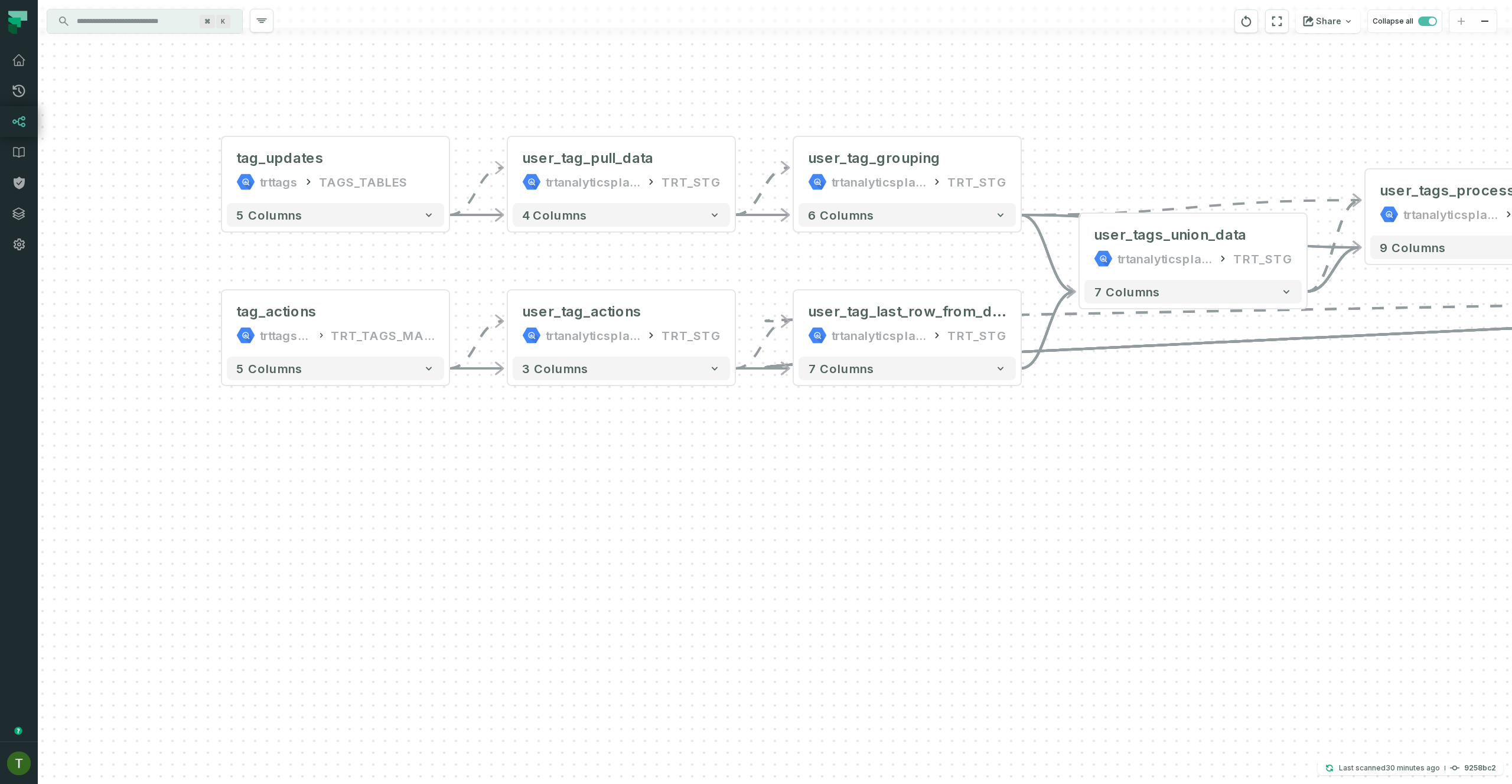
drag, startPoint x: 657, startPoint y: 449, endPoint x: 626, endPoint y: 460, distance: 32.9
click at [629, 458] on div "tag_actions trttagsplatform TRT_TAGS_MANAGEMENT - 5 columns tag_updates trttags…" at bounding box center [775, 392] width 1474 height 784
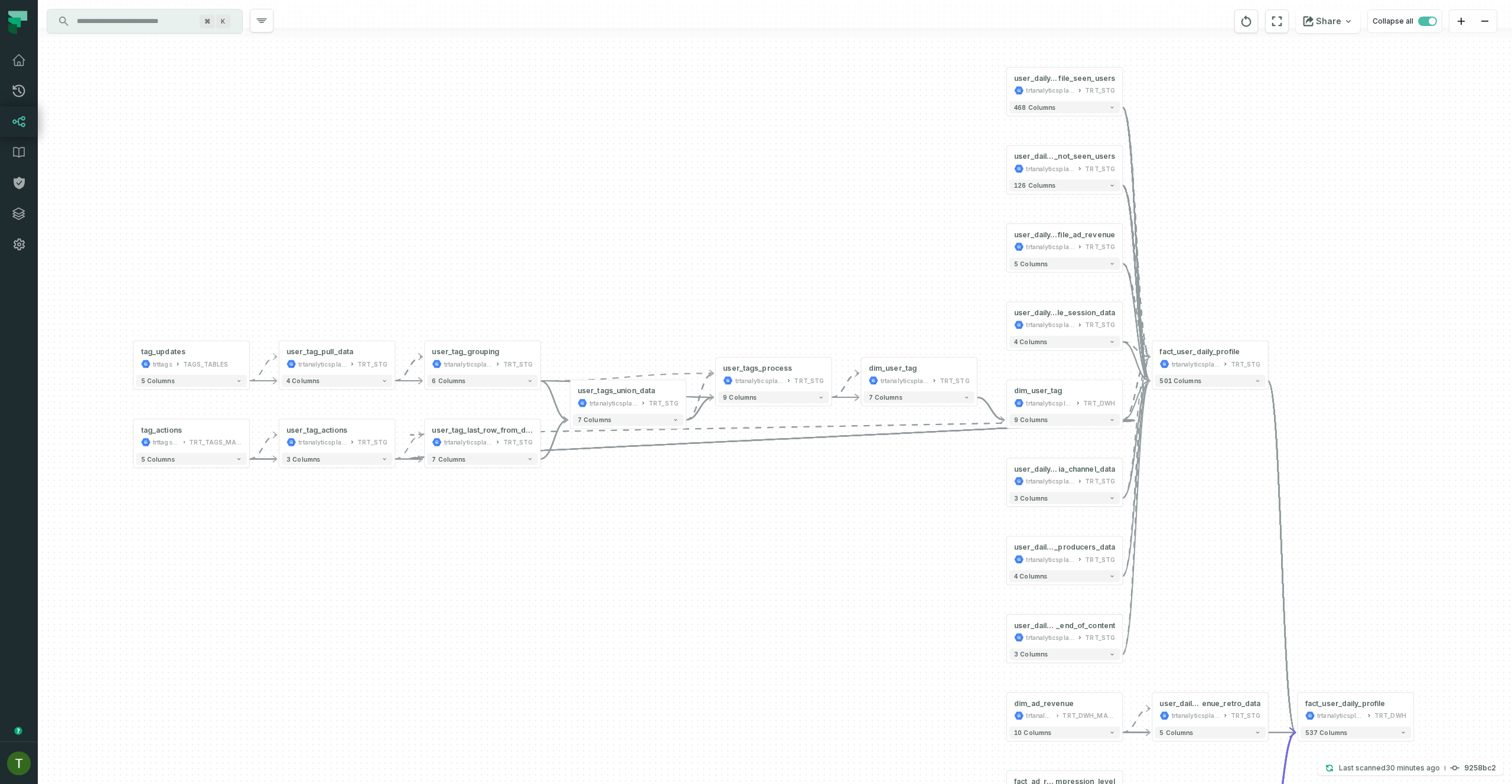
drag, startPoint x: 726, startPoint y: 500, endPoint x: 693, endPoint y: 507, distance: 33.7
click at [691, 509] on div "tag_actions trttagsplatform TRT_TAGS_MANAGEMENT - 5 columns tag_updates trttags…" at bounding box center [775, 392] width 1474 height 784
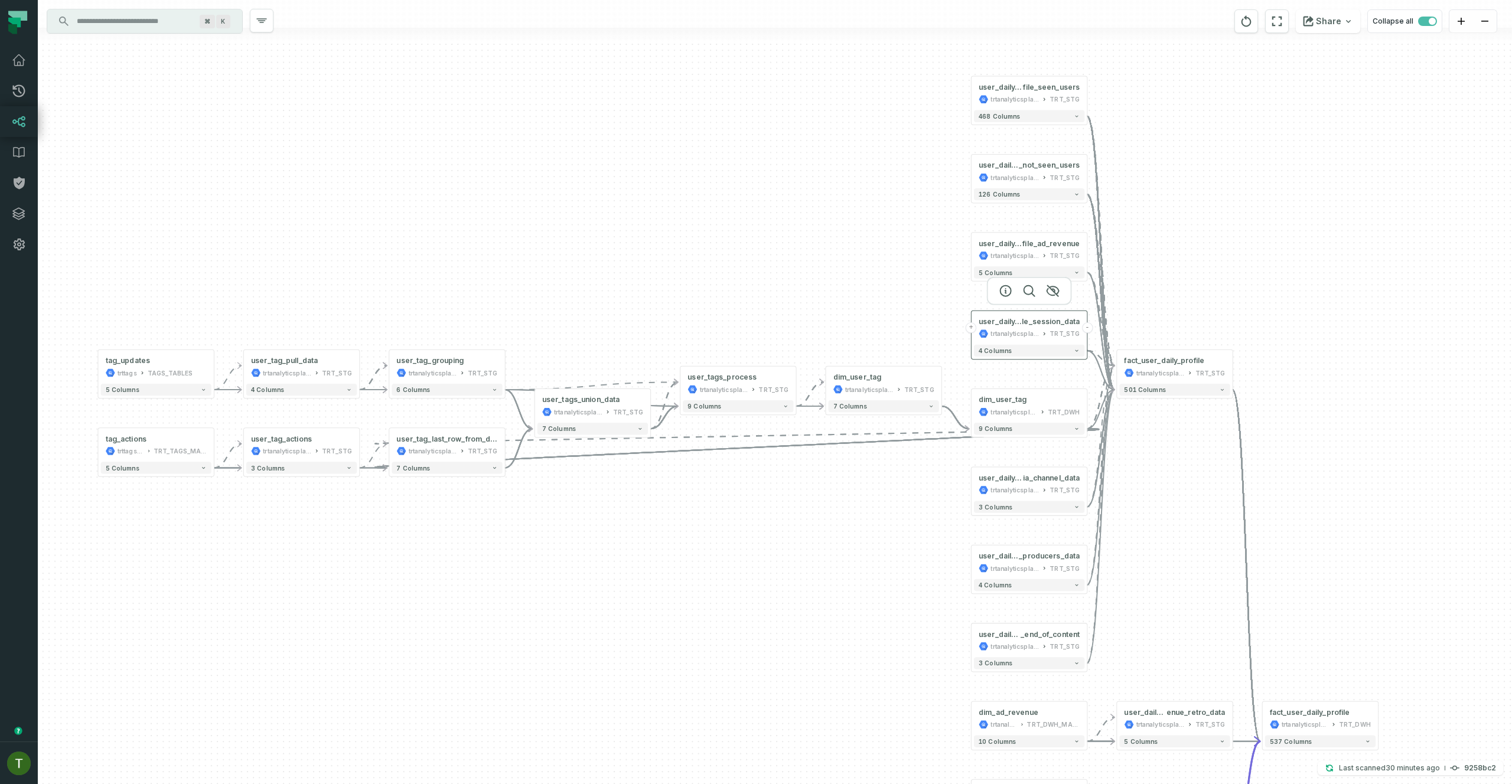
click at [974, 328] on button "+" at bounding box center [971, 327] width 10 height 10
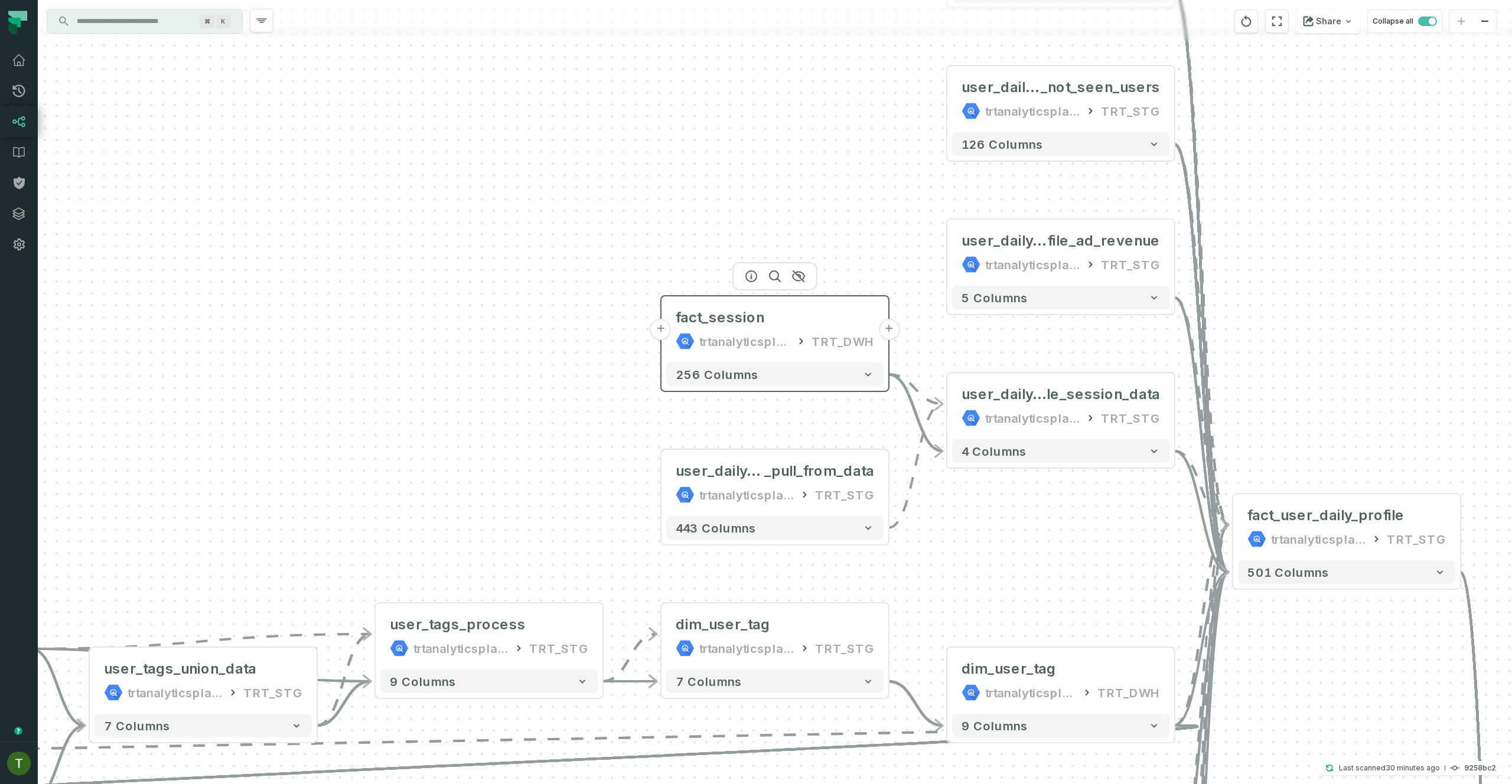
click at [662, 326] on button "+" at bounding box center [661, 329] width 21 height 21
click at [660, 326] on button "+" at bounding box center [661, 330] width 21 height 21
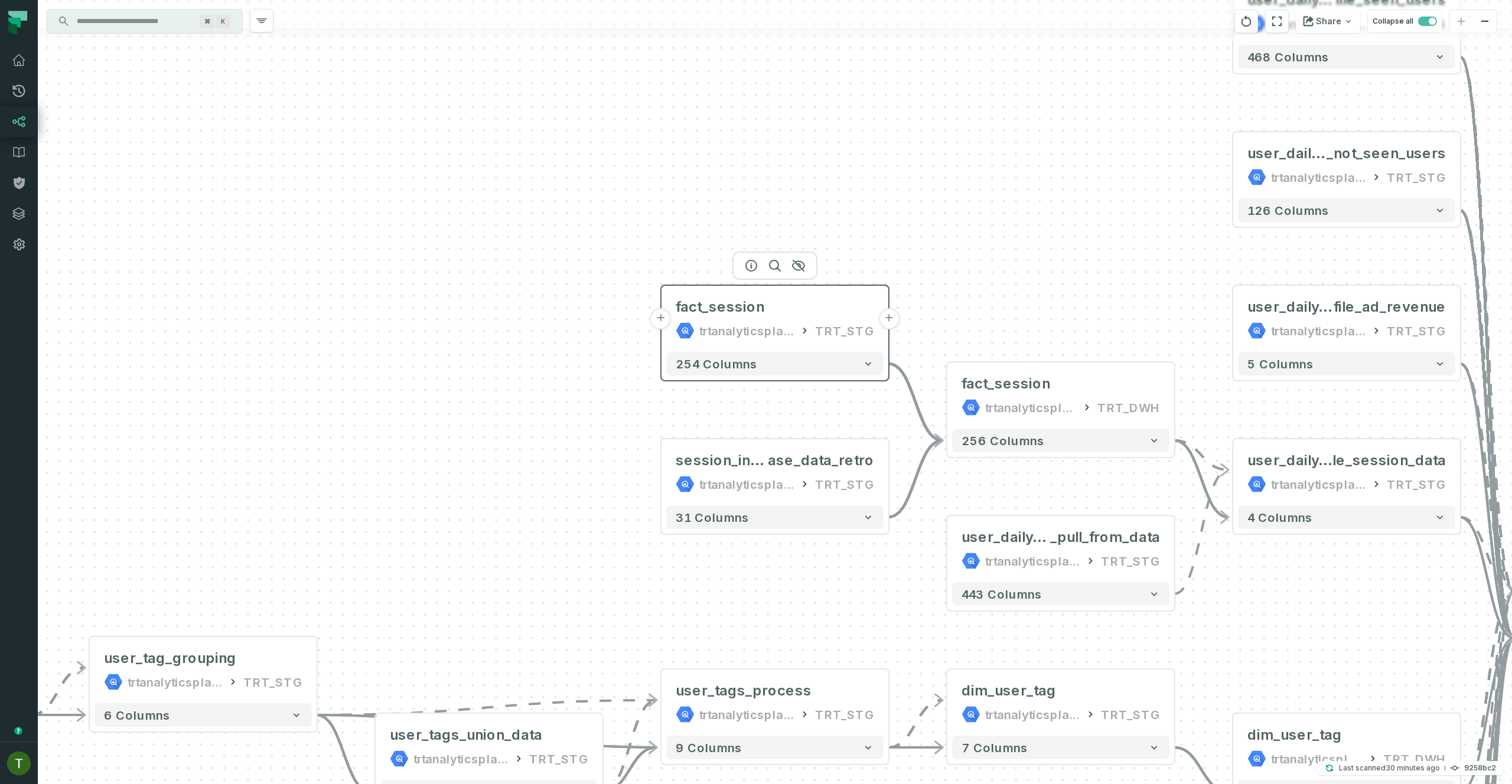
click at [667, 315] on button "+" at bounding box center [661, 319] width 21 height 21
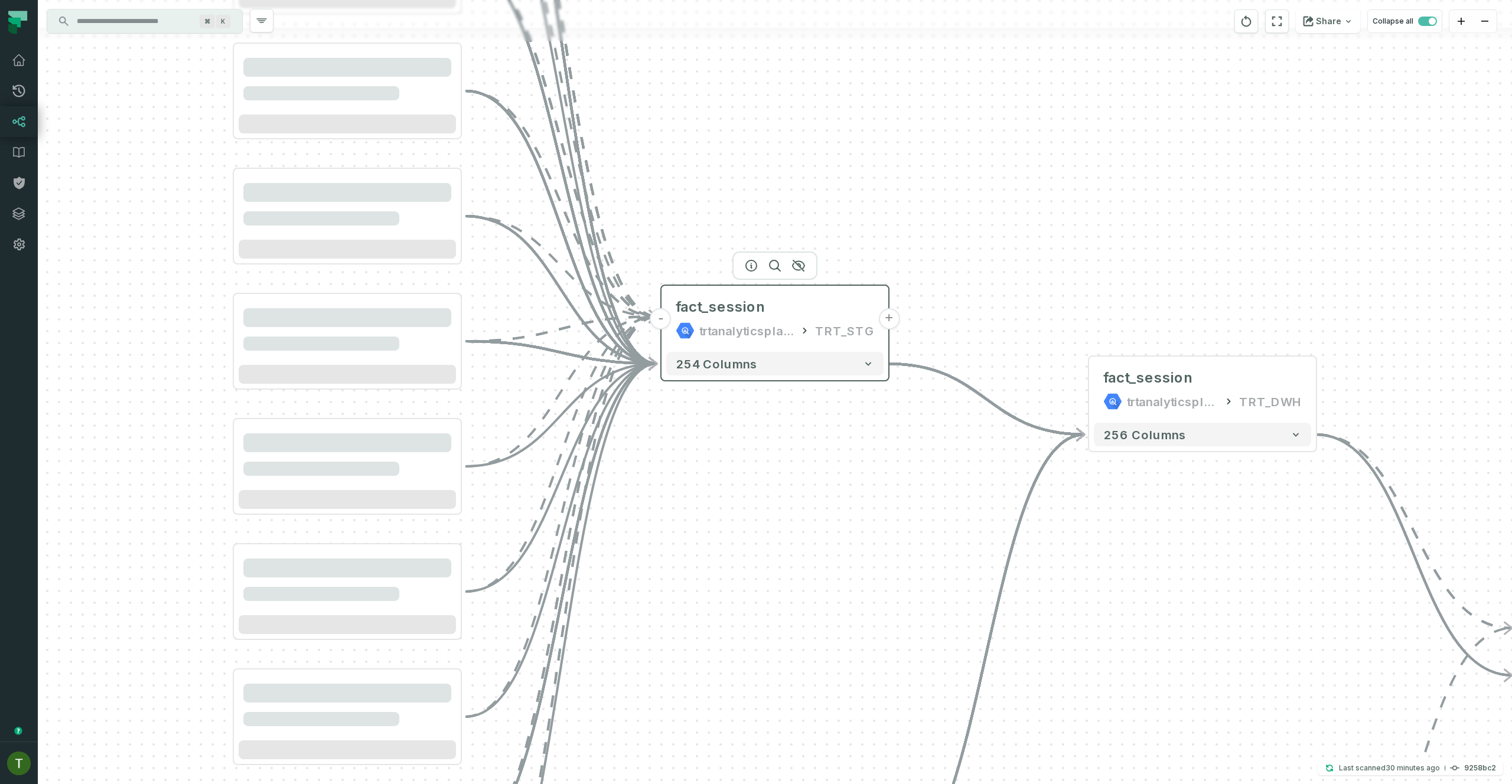
click at [667, 316] on button "-" at bounding box center [661, 319] width 21 height 21
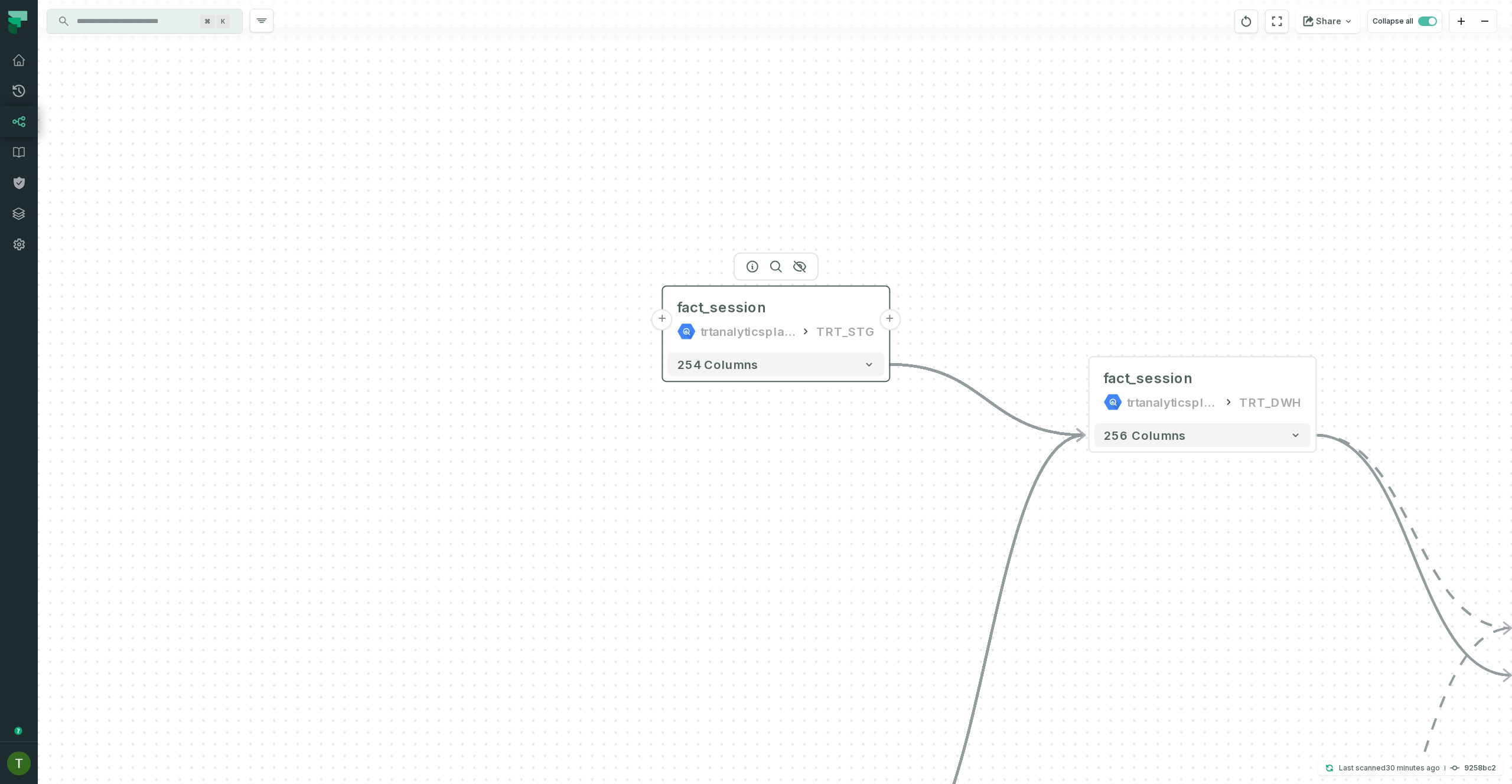
click at [669, 318] on button "+" at bounding box center [662, 320] width 21 height 21
click at [669, 318] on button "+" at bounding box center [663, 320] width 21 height 21
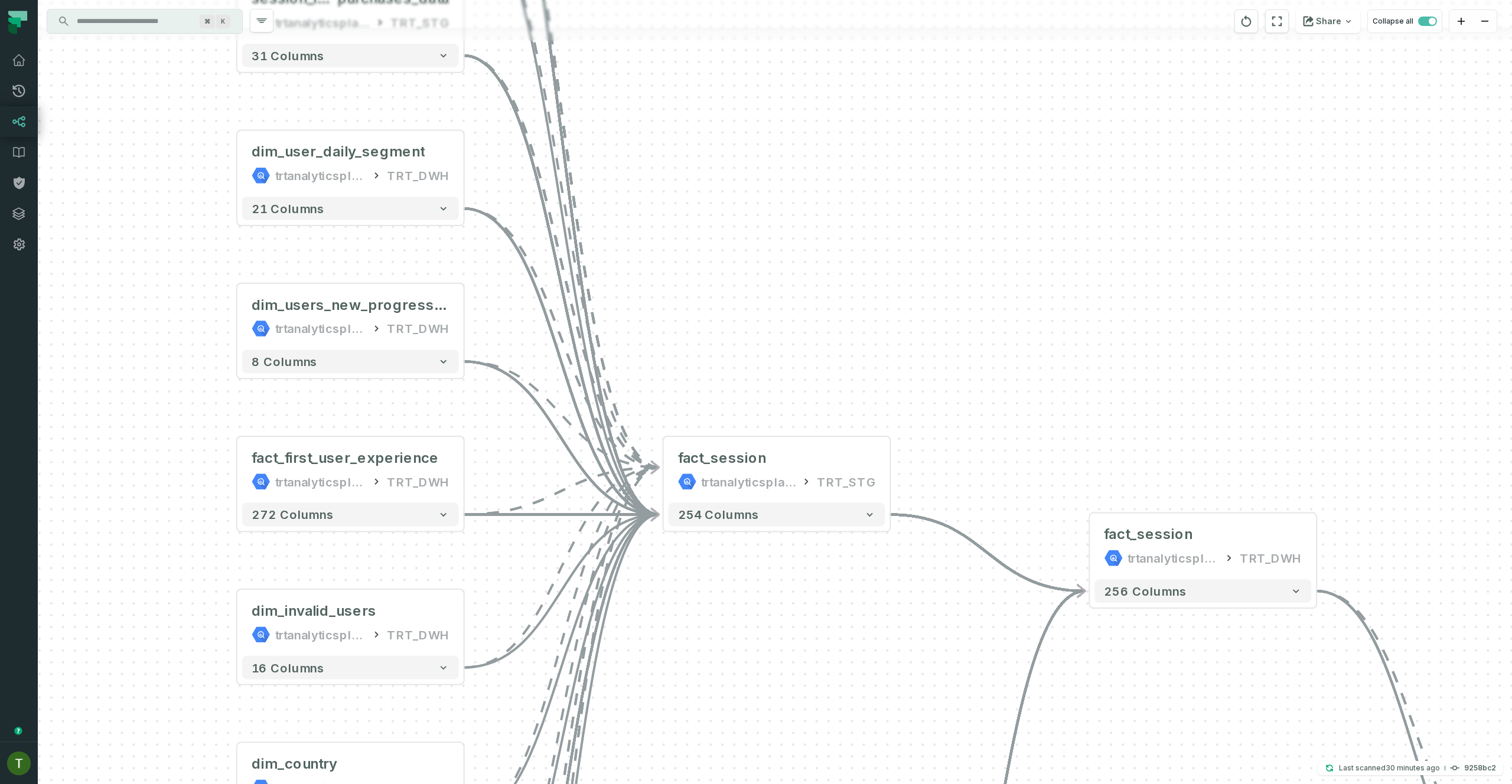
click at [669, 321] on div "... session_grouping trtanalyticsplatform TRT_STG ... 175 columns ... session_n…" at bounding box center [775, 392] width 1474 height 784
